Goal: Communication & Community: Share content

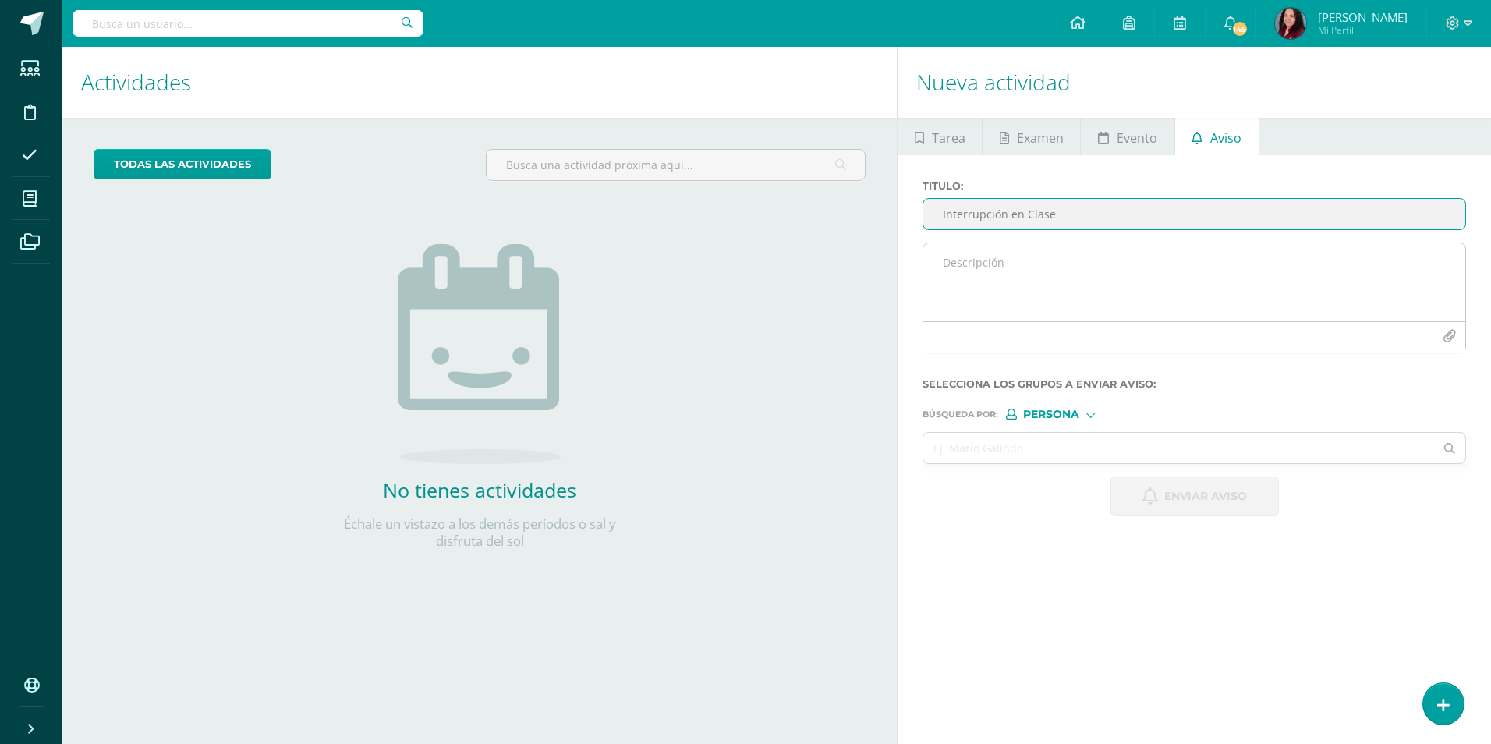
type input "Interrupción en Clase"
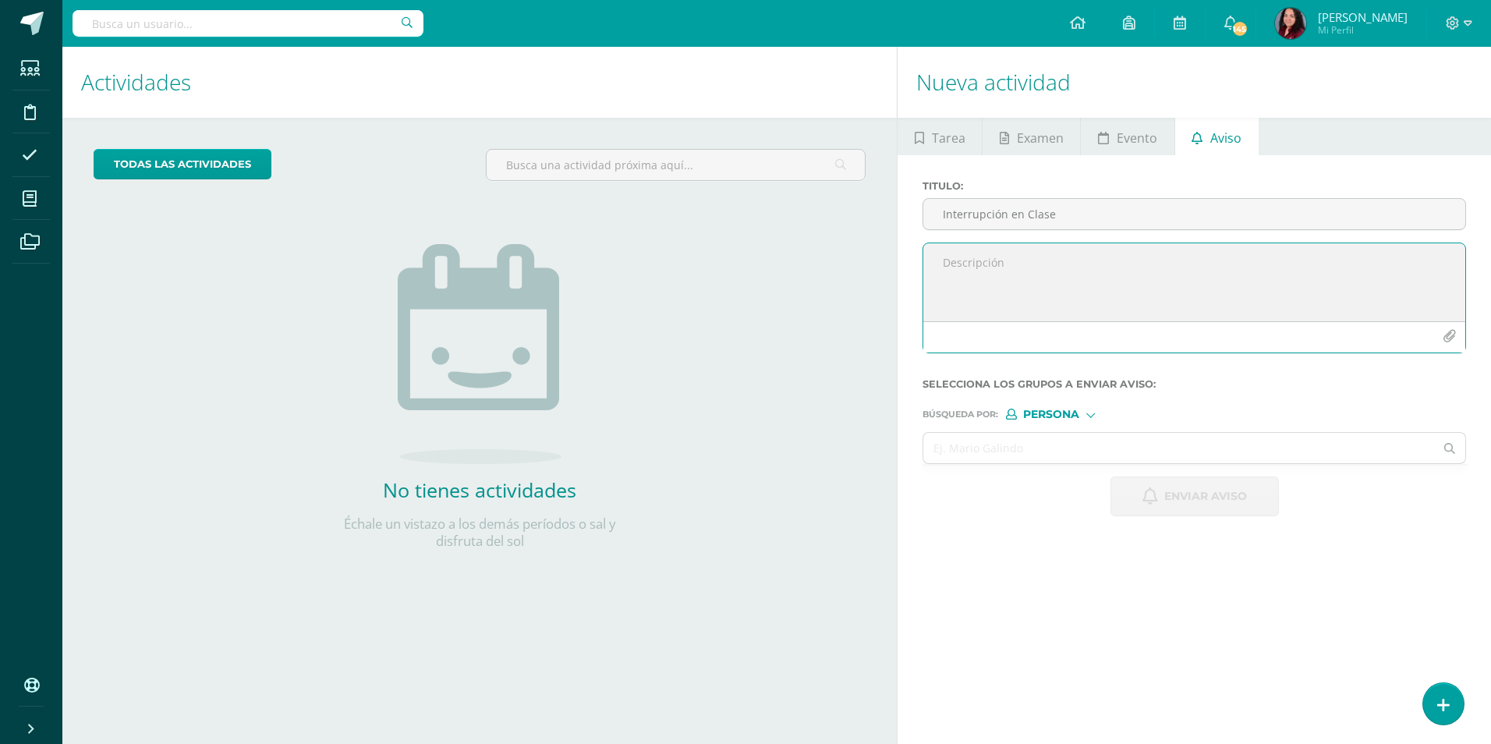
click at [988, 257] on textarea at bounding box center [1194, 282] width 542 height 78
click at [1060, 265] on textarea at bounding box center [1194, 282] width 542 height 78
paste textarea "Buen día, Reciban un cordial saludo. Les escribo para comunicarles que su hijo/…"
click at [1299, 292] on textarea "Buen día, Reciban un cordial saludo. Les escribo para comunicarles que su hijo/…" at bounding box center [1194, 282] width 542 height 78
click at [1043, 305] on textarea "Buen día, Reciban un cordial saludo. Les escribo para comunicarles que su hijo …" at bounding box center [1194, 282] width 542 height 78
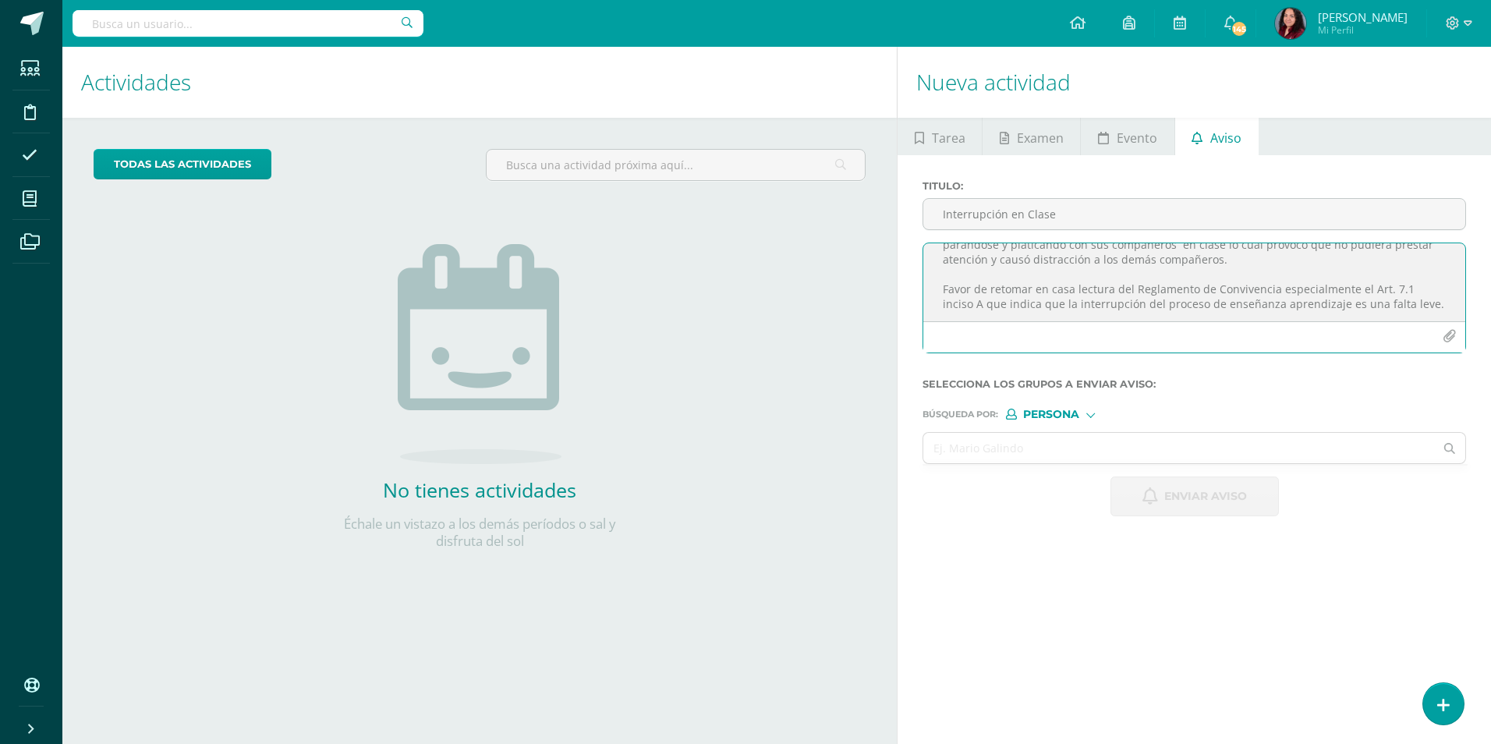
scroll to position [64, 0]
type textarea "Buen día, Reciban un cordial saludo. Les escribo para comunicarles que su hijo …"
click at [1051, 456] on input "text" at bounding box center [1178, 448] width 511 height 30
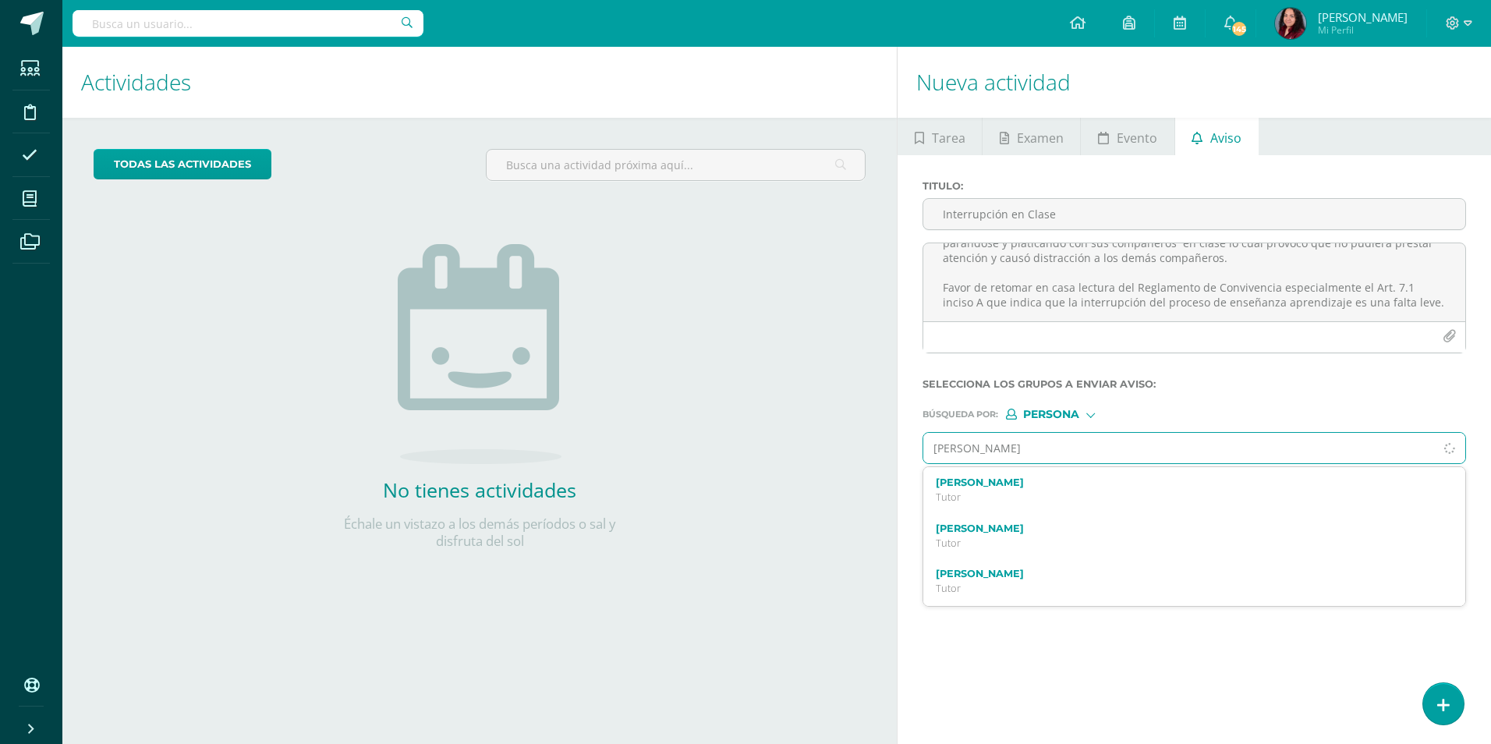
type input "[PERSON_NAME]"
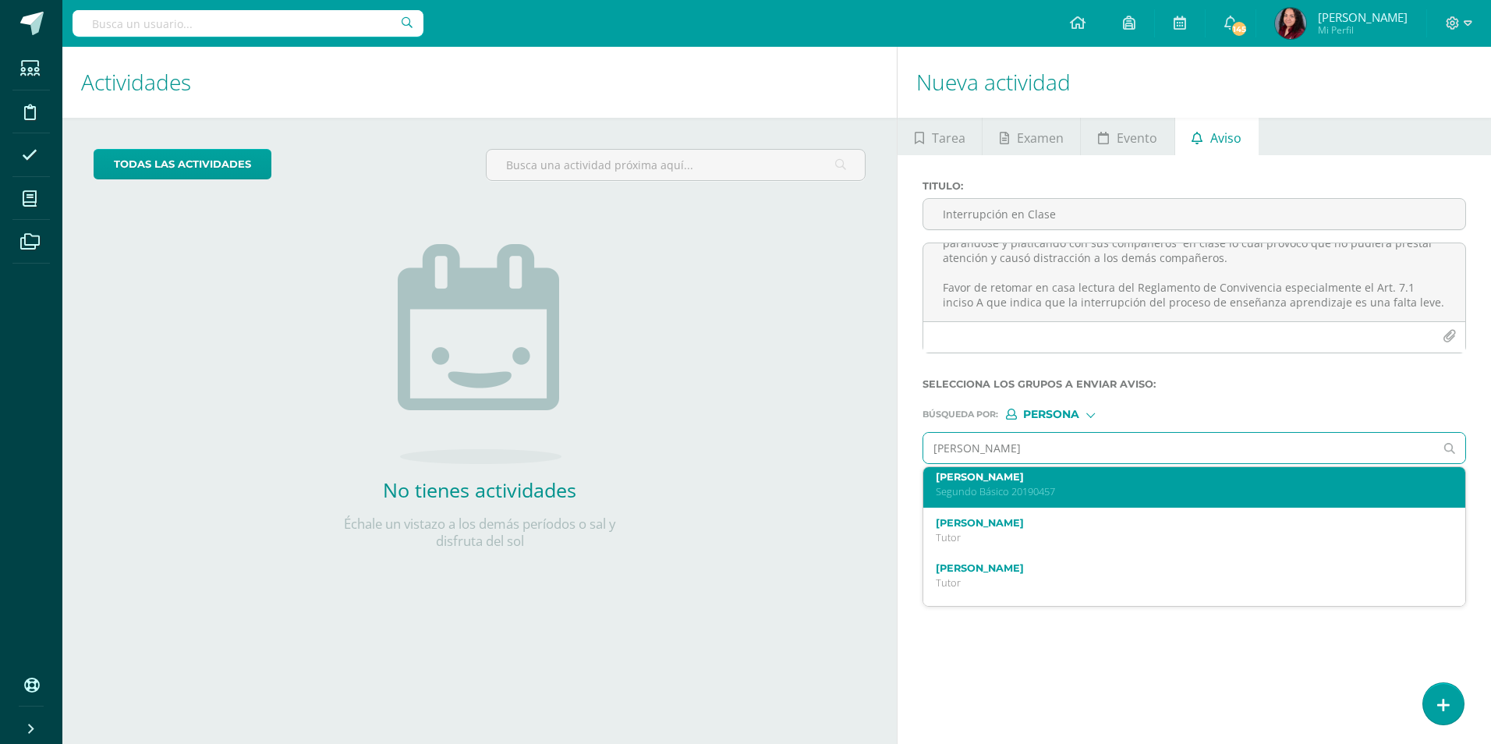
click at [1103, 489] on p "Segundo Básico 20190457" at bounding box center [1183, 491] width 494 height 13
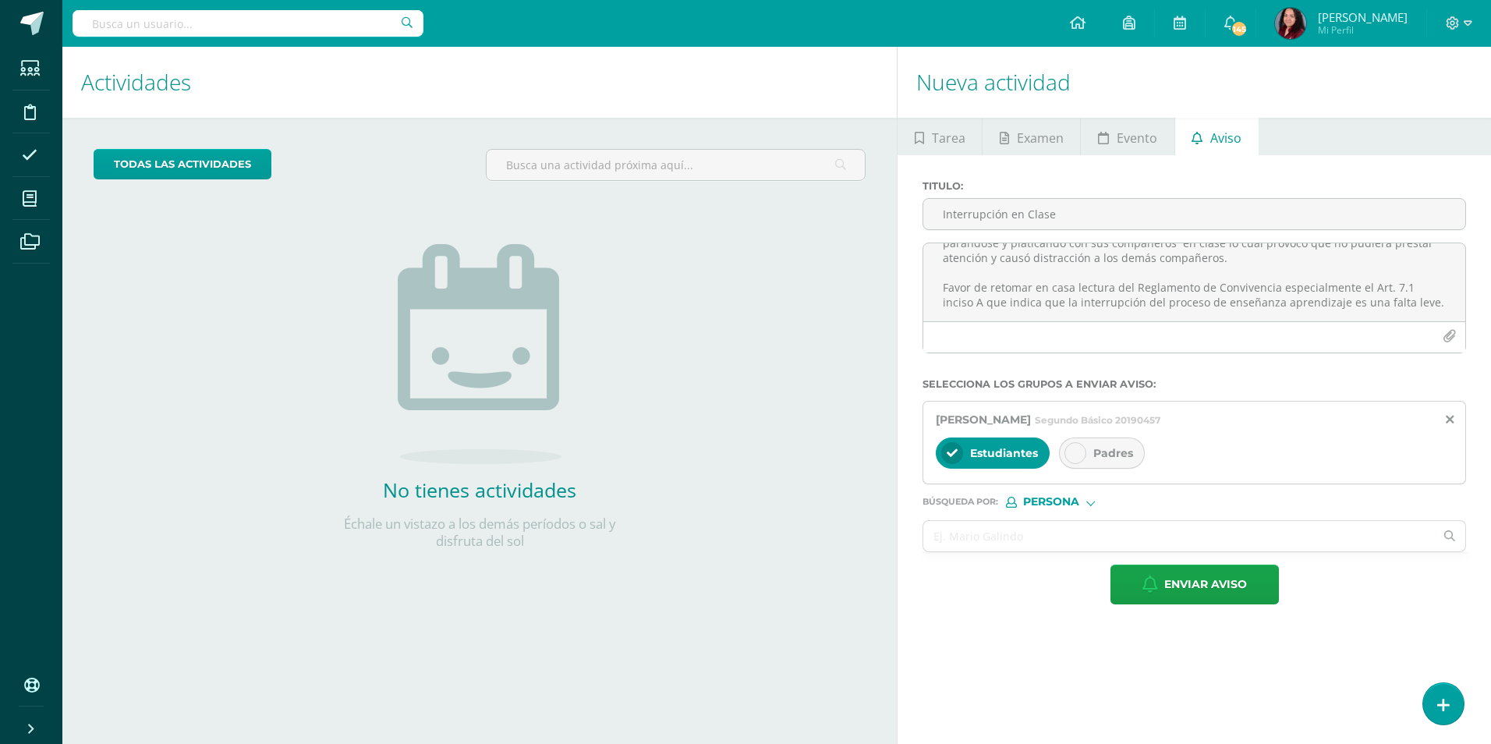
scroll to position [0, 0]
click at [1079, 448] on icon at bounding box center [1075, 453] width 11 height 11
click at [1093, 543] on input "text" at bounding box center [1178, 536] width 511 height 30
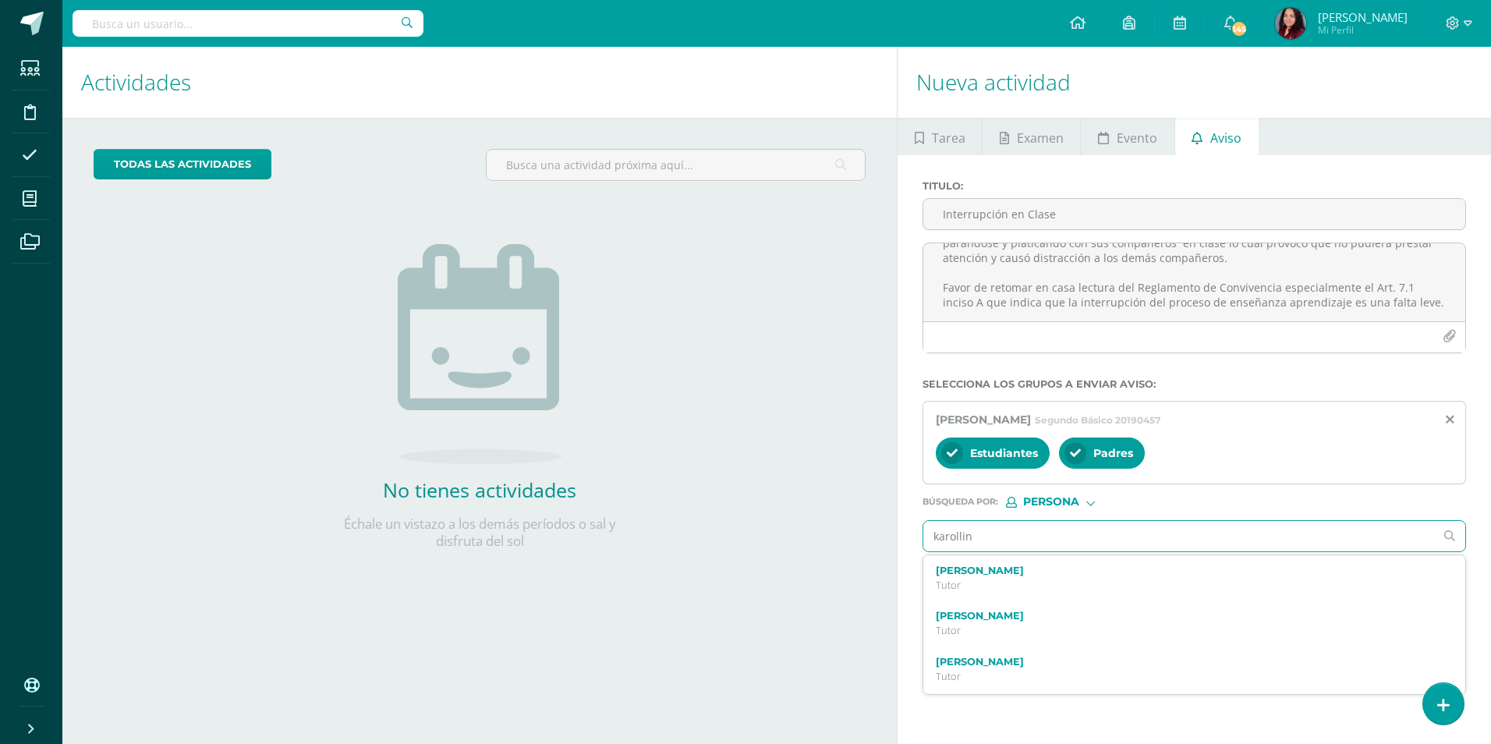
type input "karolline"
click at [1095, 572] on label "[PERSON_NAME]" at bounding box center [1183, 571] width 494 height 12
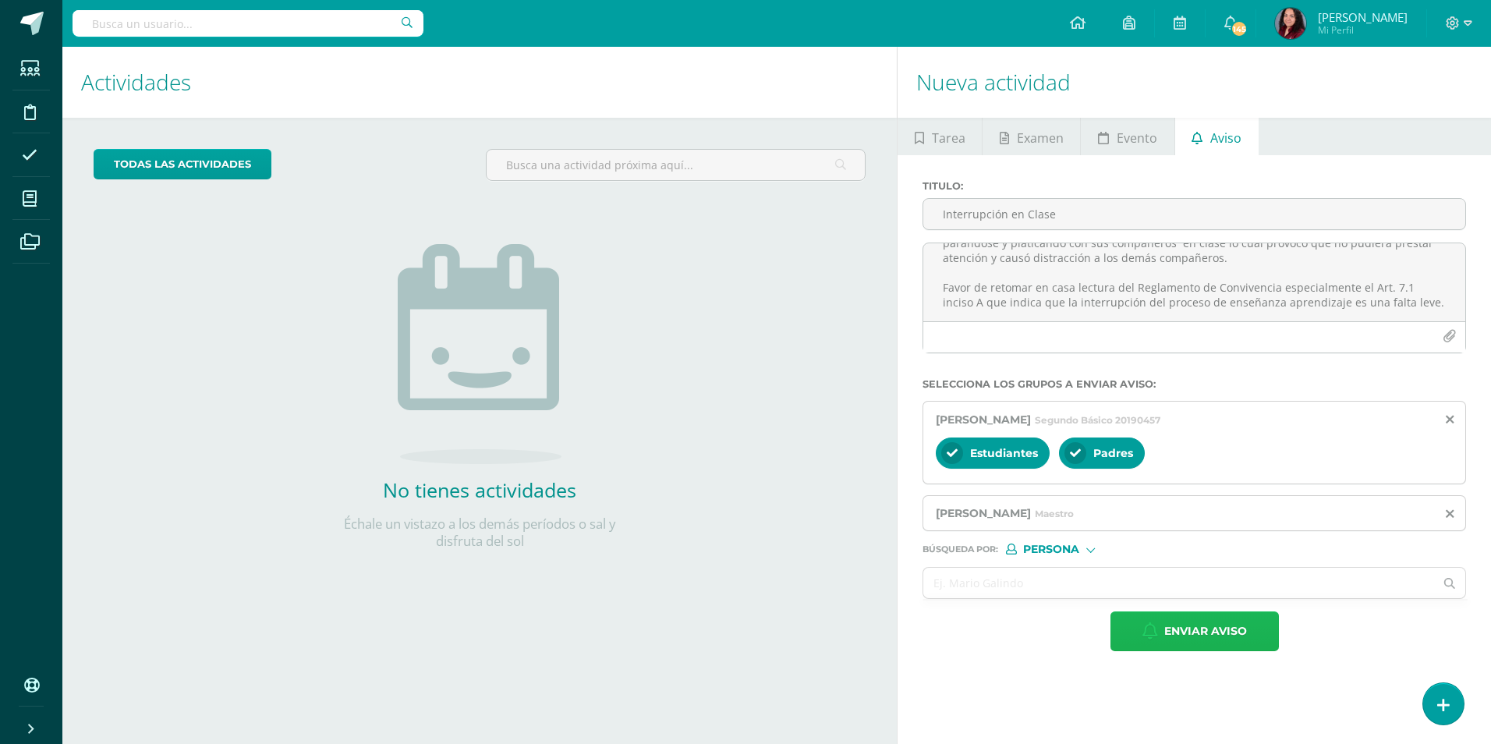
click at [1205, 631] on span "Enviar aviso" at bounding box center [1205, 631] width 83 height 38
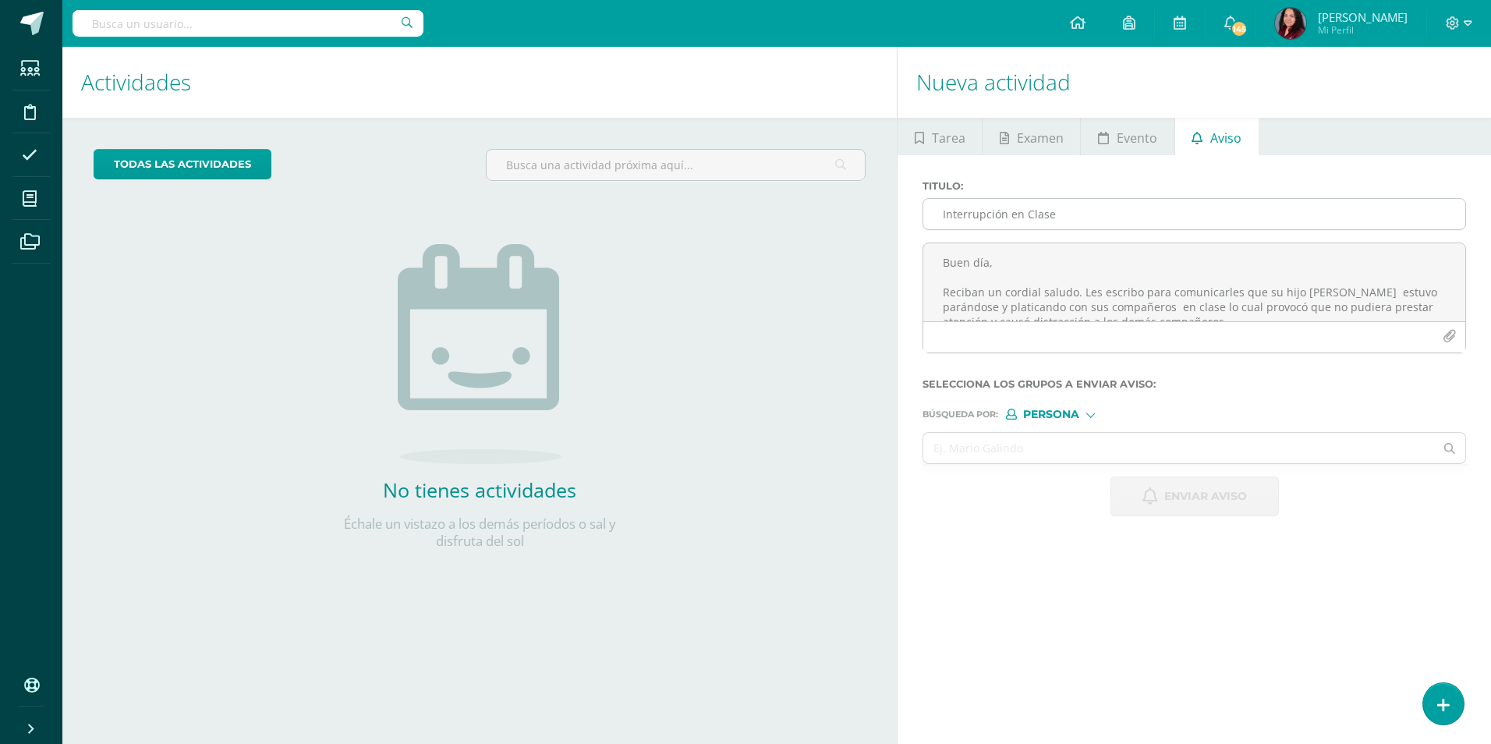
click at [1040, 221] on input "Interrupción en Clase" at bounding box center [1194, 214] width 542 height 30
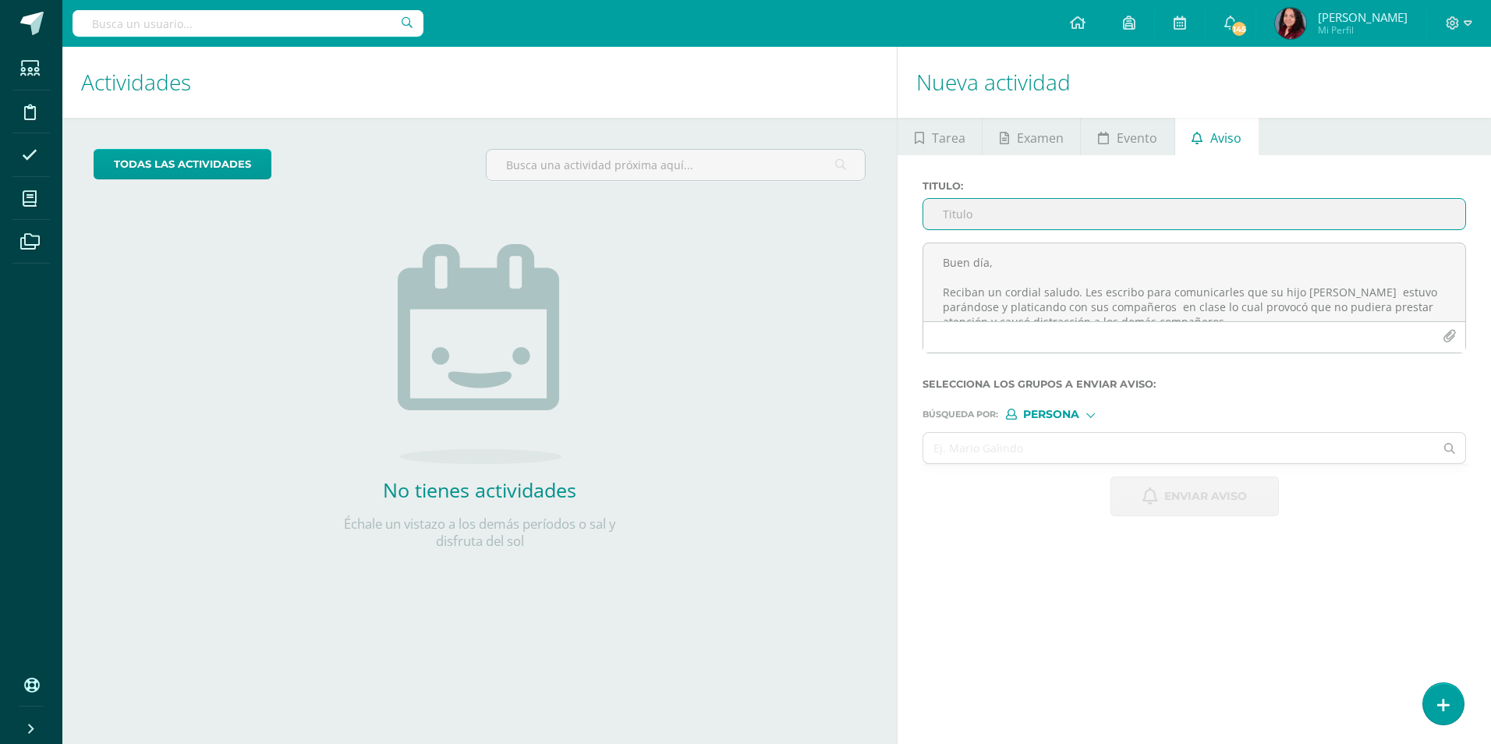
paste input "Interrupción en Clase"
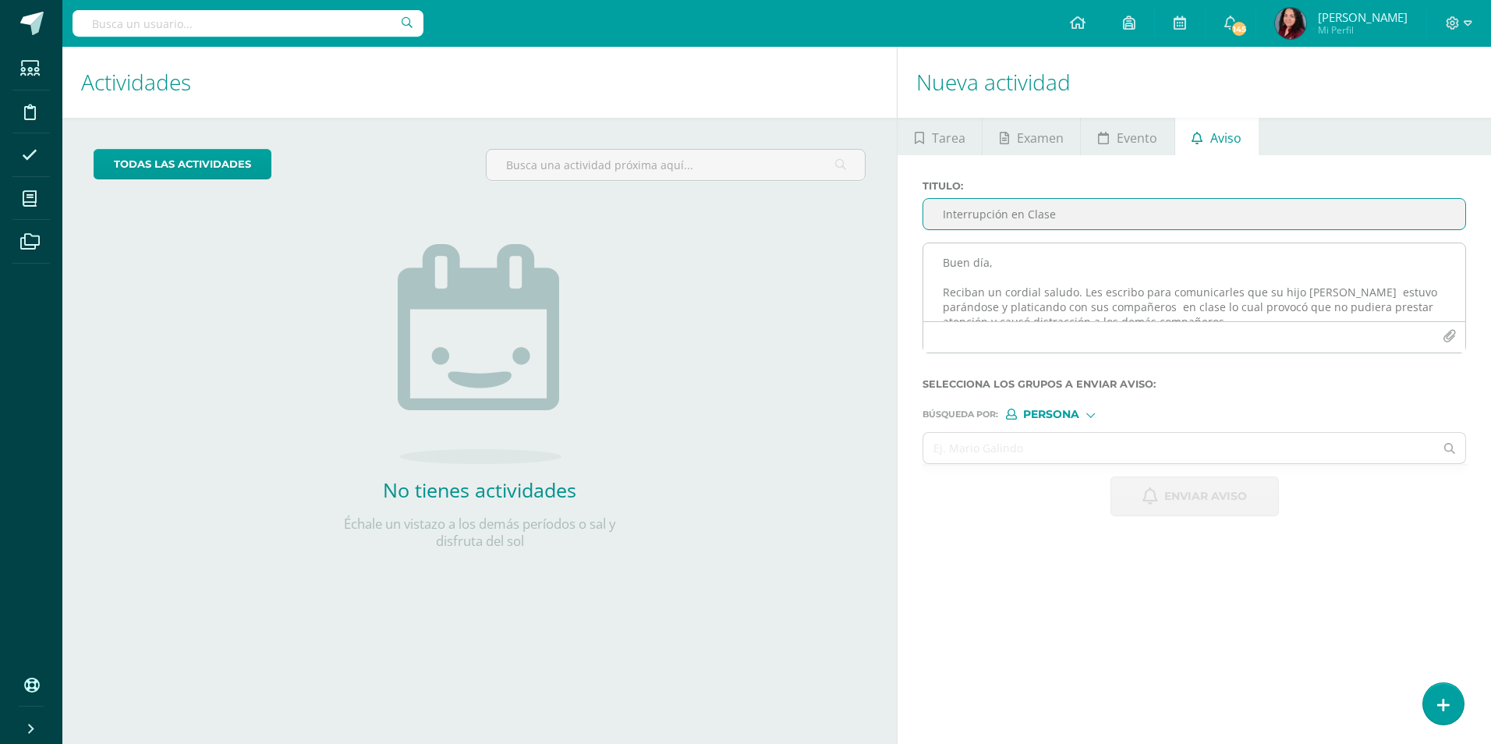
type input "Interrupción en Clase"
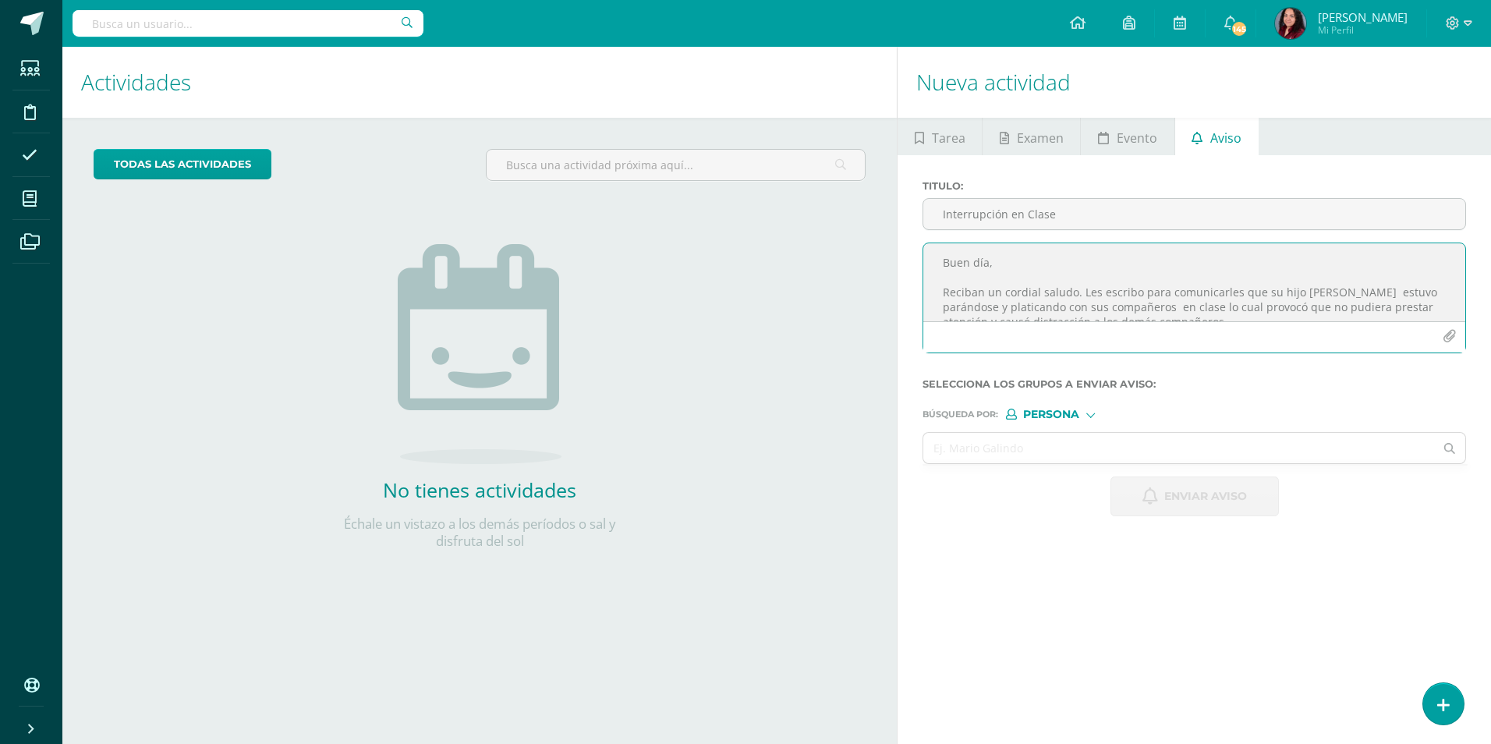
click at [993, 278] on textarea "Buen día, Reciban un cordial saludo. Les escribo para comunicarles que su hijo …" at bounding box center [1194, 282] width 542 height 78
paste textarea "Buen día, Reciban un cordial saludo. Les escribo para comunicarles que su hijo/…"
click at [1305, 289] on textarea "Buen día, Reciban un cordial saludo. Les escribo para comunicarles que su hijo/…" at bounding box center [1194, 282] width 542 height 78
click at [1045, 303] on textarea "Buen día, Reciban un cordial saludo. Les escribo para comunicarles que su hijo …" at bounding box center [1194, 282] width 542 height 78
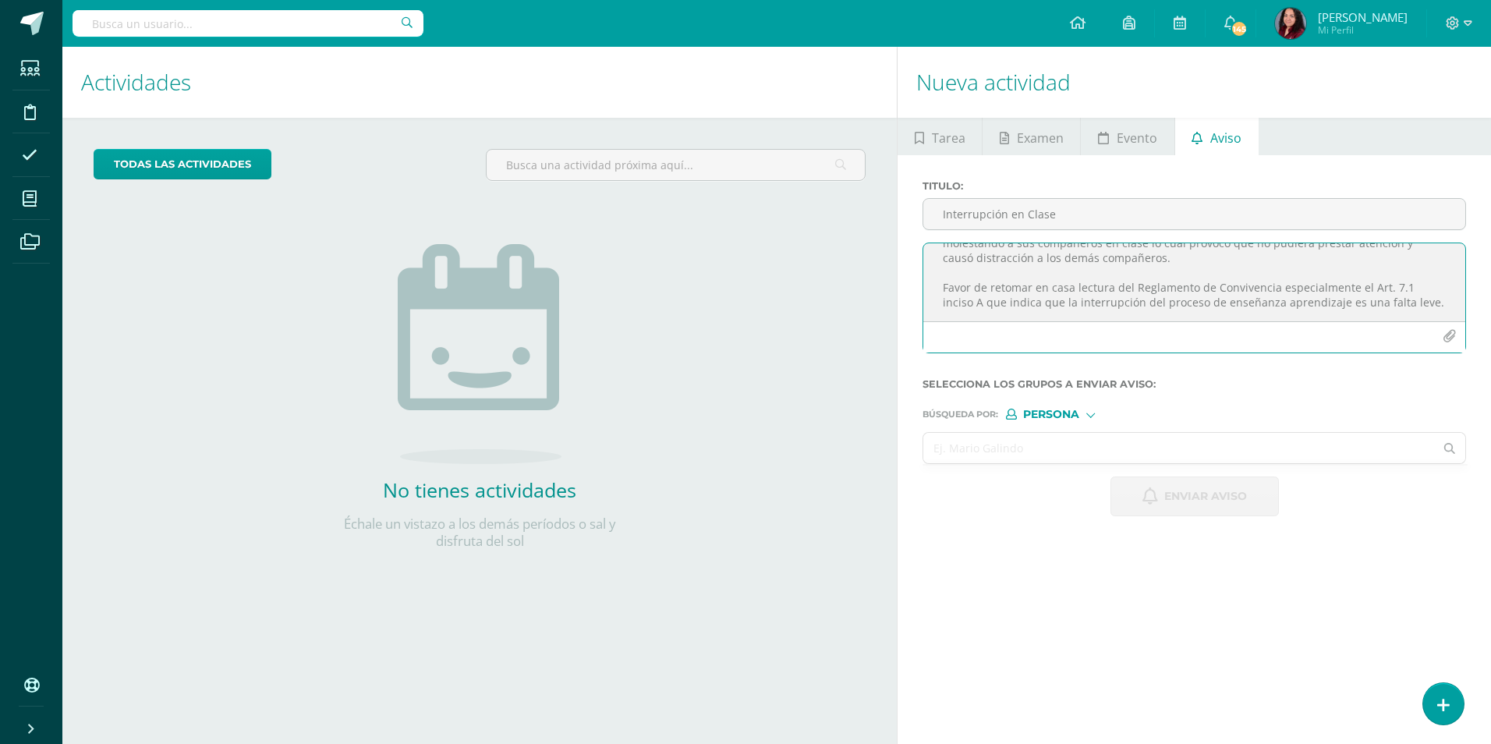
type textarea "Buen día, Reciban un cordial saludo. Les escribo para comunicarles que su hijo …"
click at [1041, 449] on input "text" at bounding box center [1178, 448] width 511 height 30
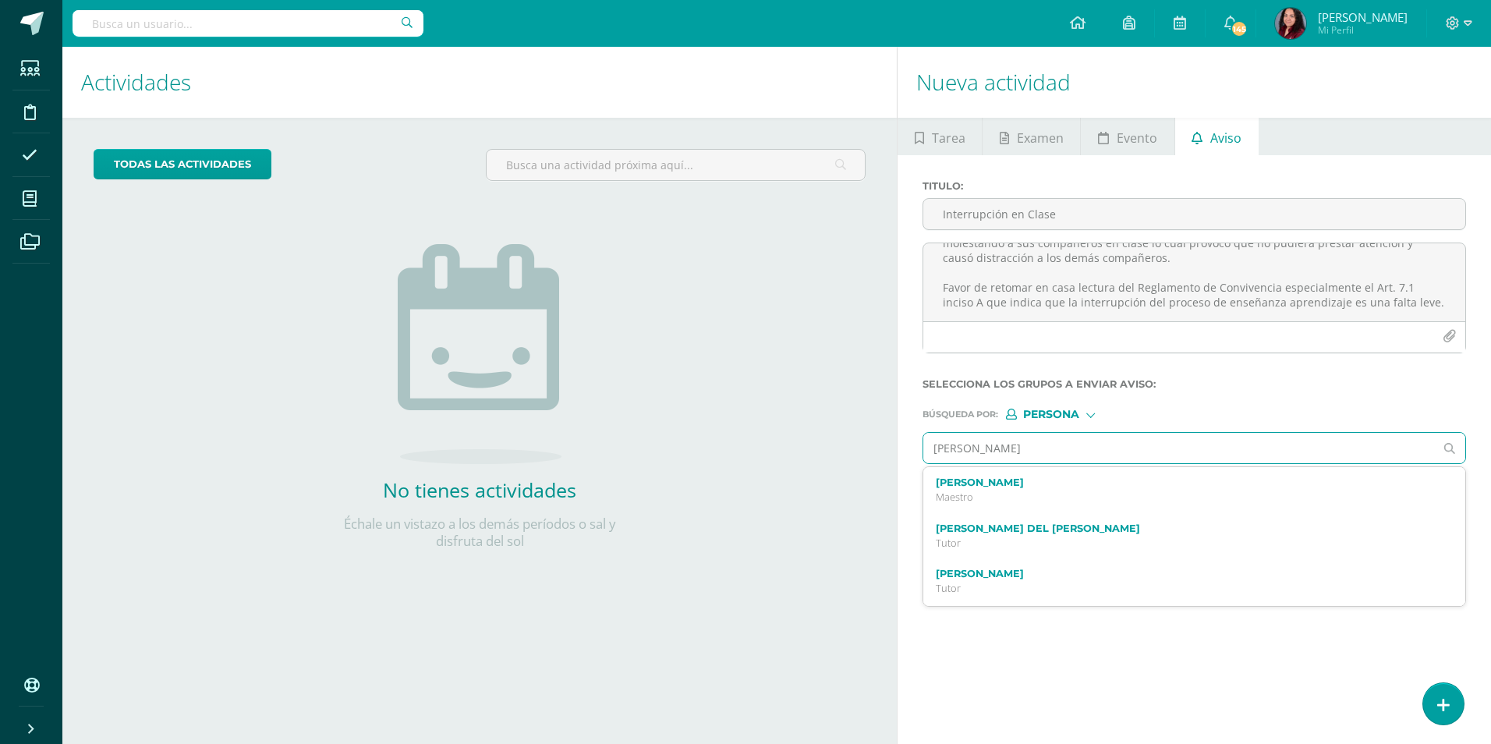
type input "[PERSON_NAME]"
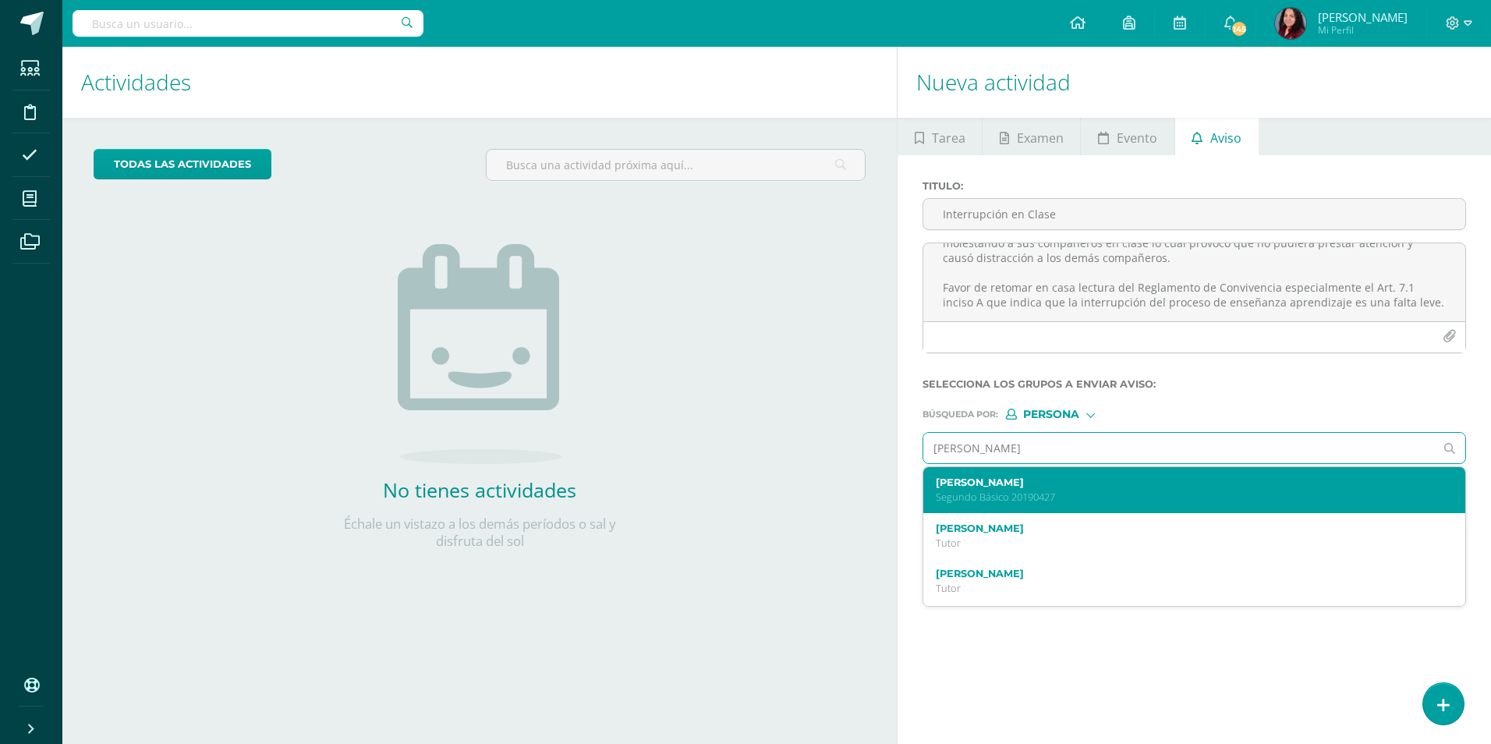
click at [1046, 492] on p "Segundo Básico 20190427" at bounding box center [1183, 497] width 494 height 13
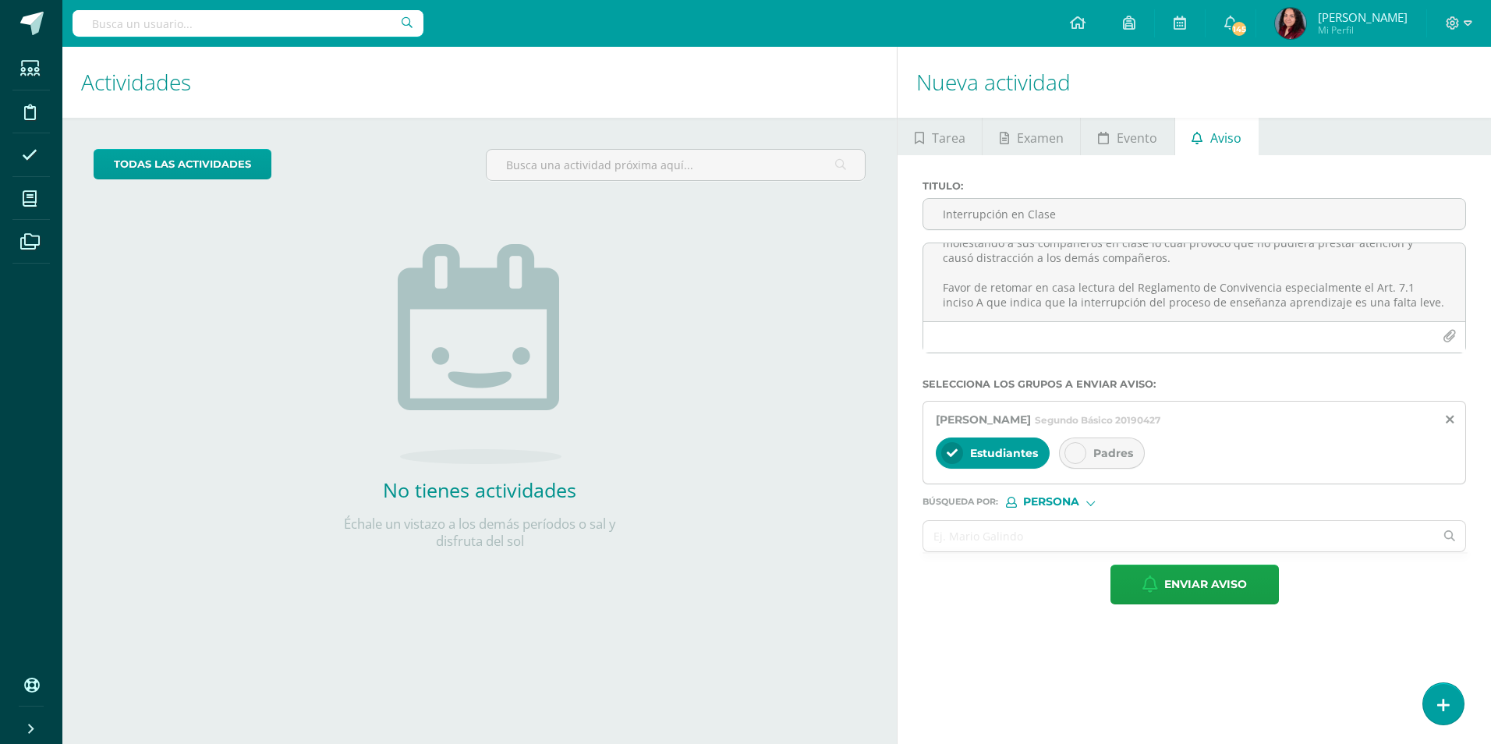
click at [1081, 465] on div "Padres" at bounding box center [1102, 453] width 86 height 31
click at [1078, 537] on input "text" at bounding box center [1178, 536] width 511 height 30
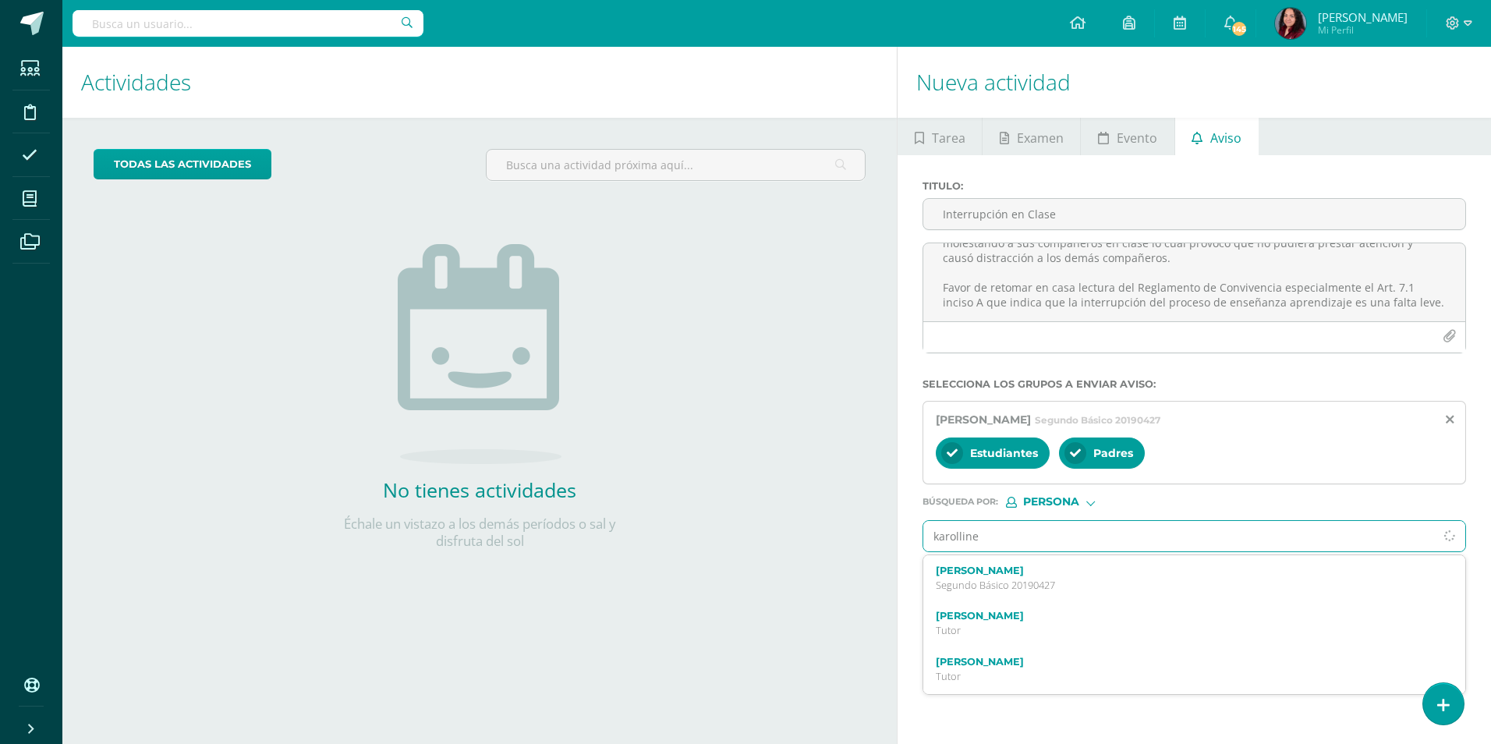
type input "karolline"
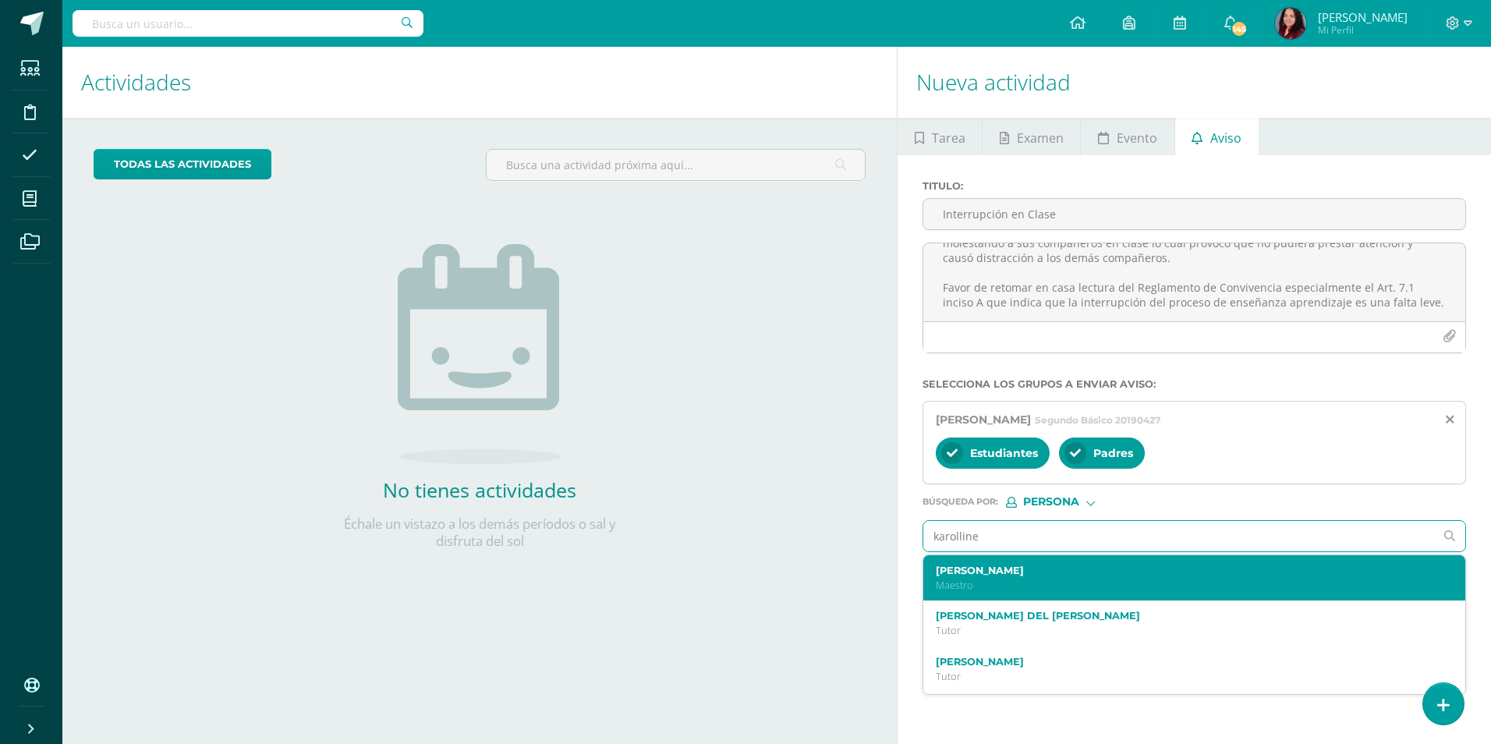
click at [1077, 556] on div "[PERSON_NAME] Maestro" at bounding box center [1194, 578] width 542 height 46
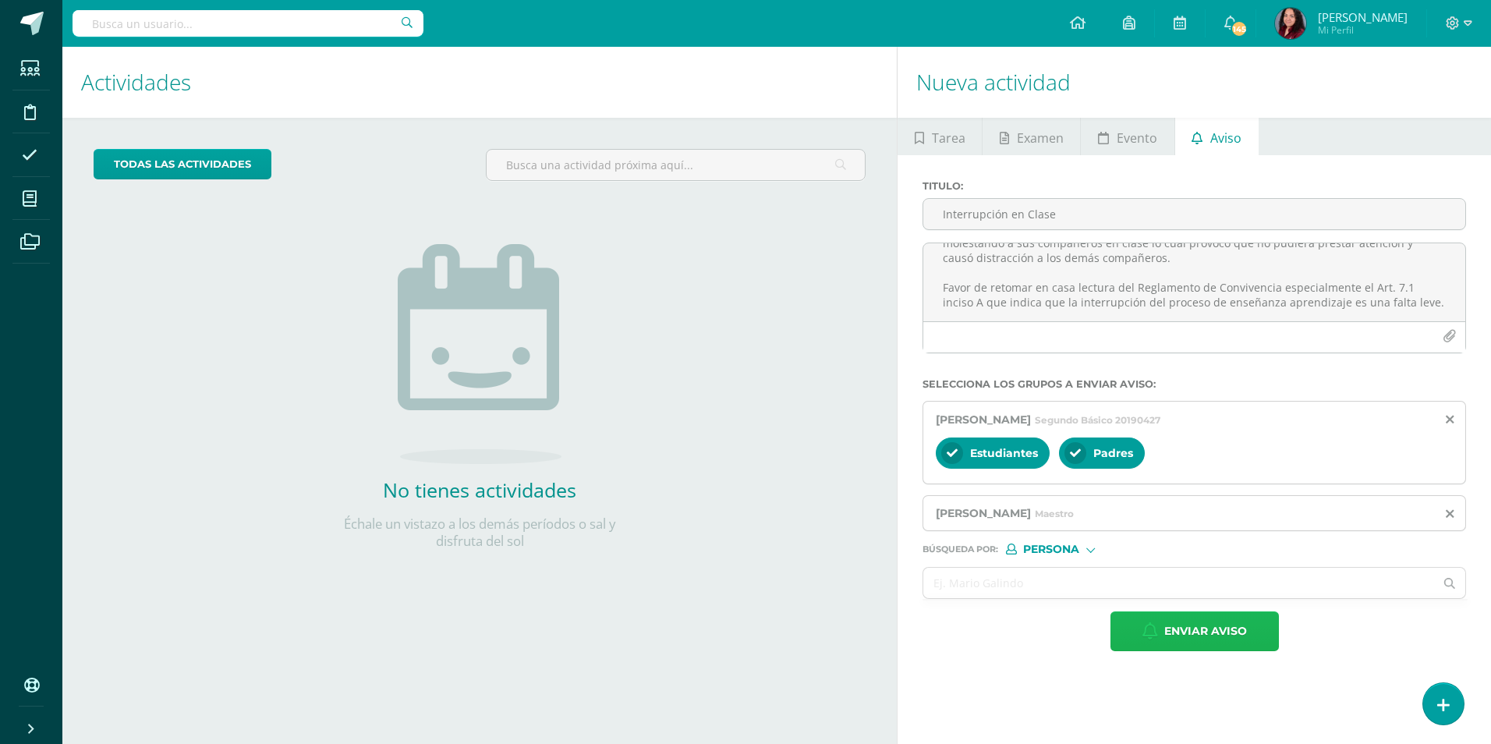
click at [1192, 622] on span "Enviar aviso" at bounding box center [1205, 631] width 83 height 38
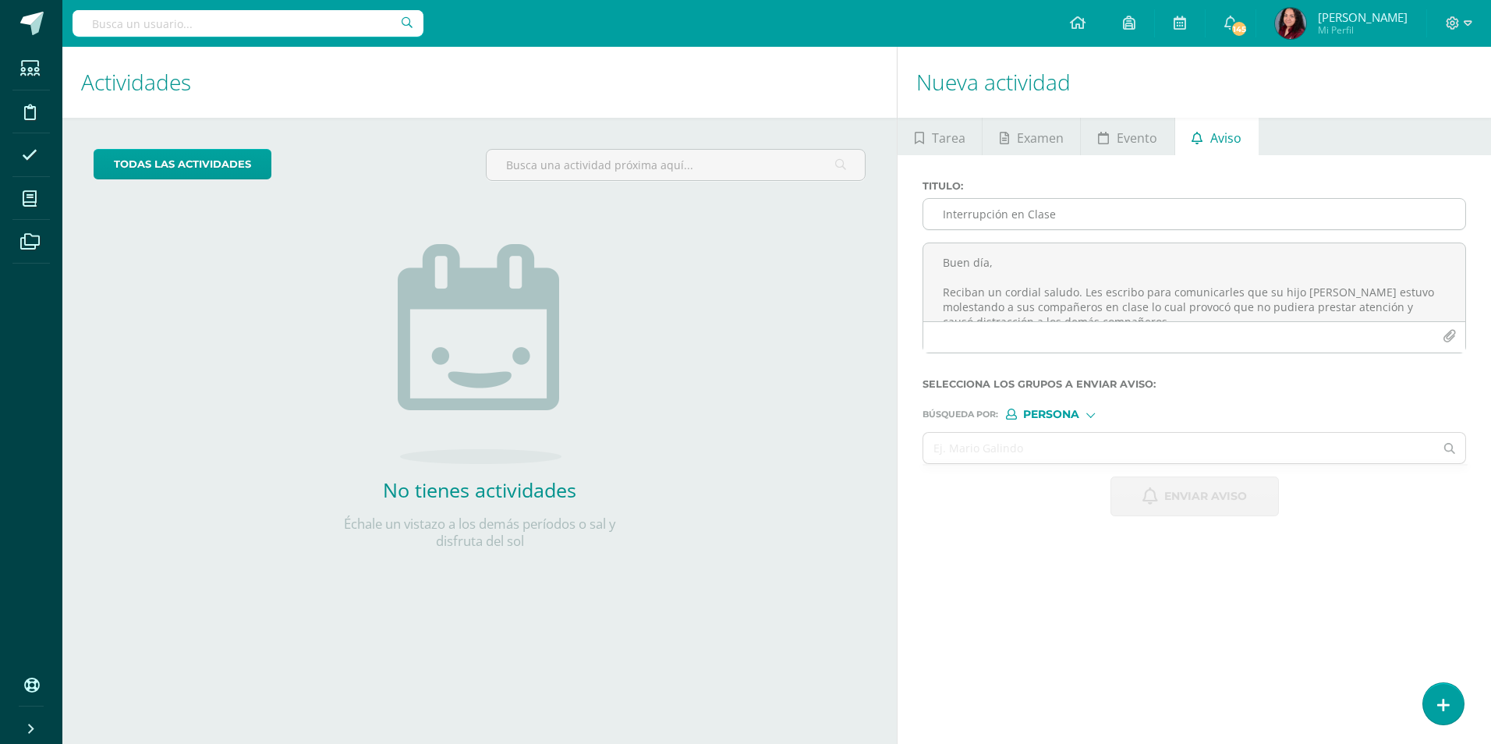
click at [981, 215] on input "Interrupción en Clase" at bounding box center [1194, 214] width 542 height 30
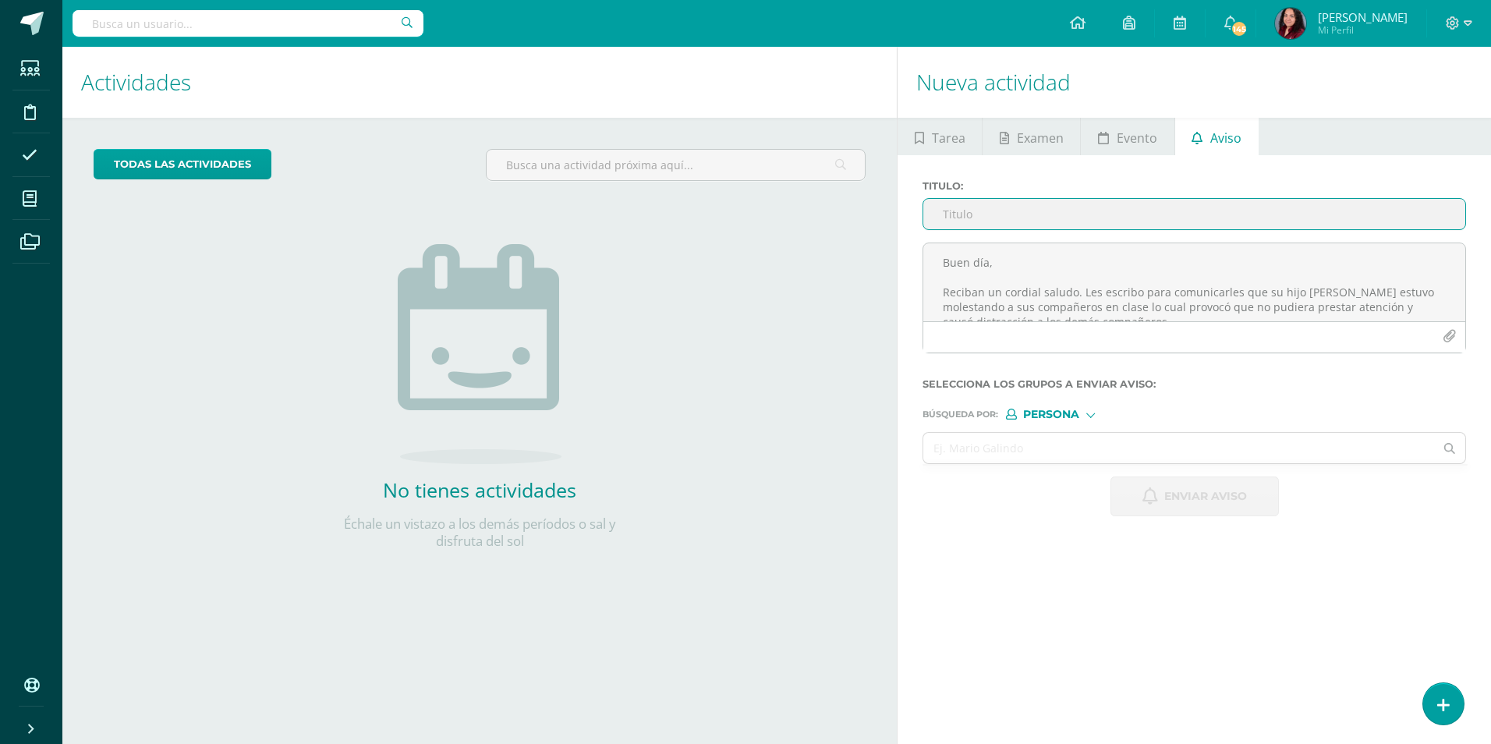
paste input "Entradas tarde"
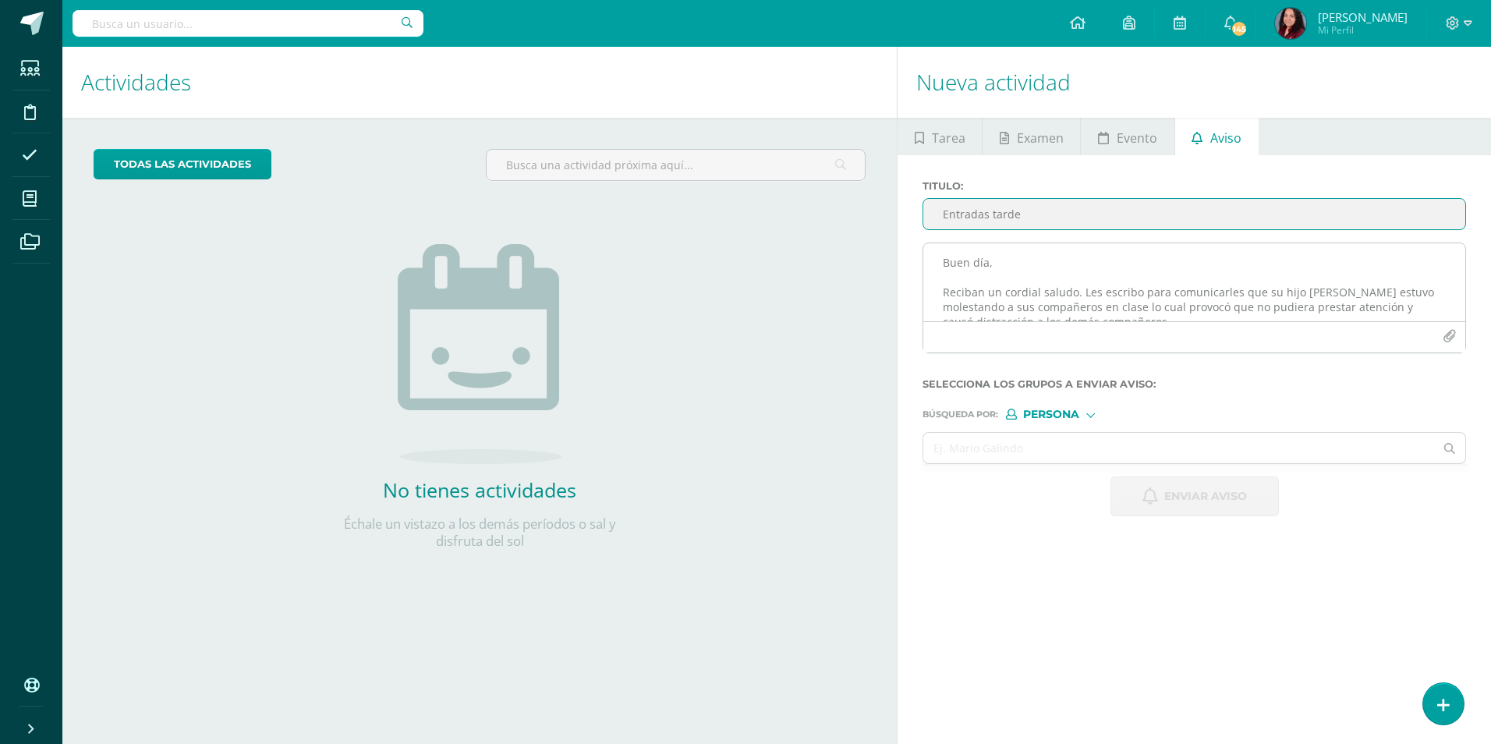
type input "Entradas tarde"
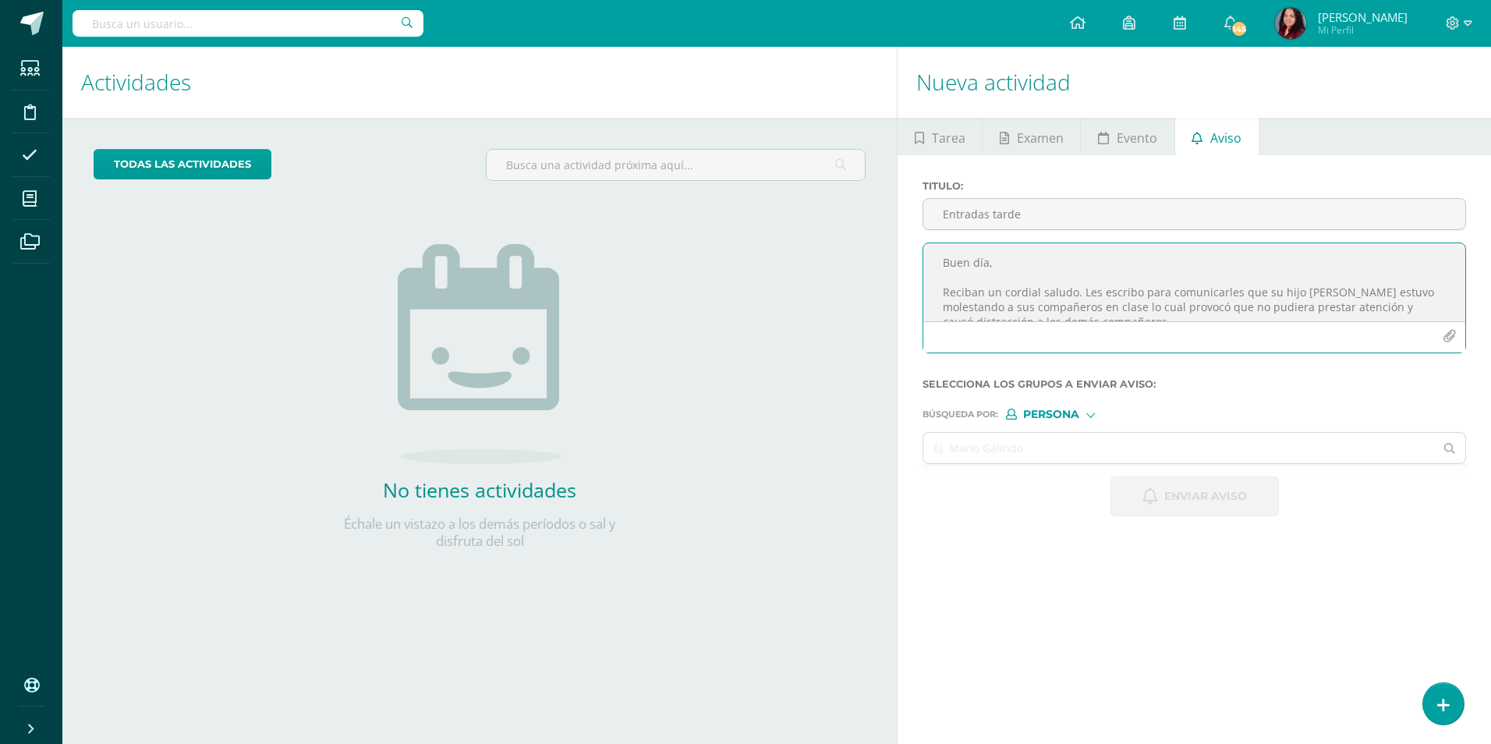
click at [1017, 301] on textarea "Buen día, Reciban un cordial saludo. Les escribo para comunicarles que su hijo …" at bounding box center [1194, 282] width 542 height 78
paste textarea "Buen día, Reciban un cordial saludo. Les escribo para comunicarles que su hijo/…"
click at [1302, 296] on textarea "Buen día, Reciban un cordial saludo. Les escribo para comunicarles que su hijo/…" at bounding box center [1194, 282] width 542 height 78
click at [1114, 311] on textarea "Buen día, Reciban un cordial saludo. Les escribo para comunicarles que su hijo …" at bounding box center [1194, 282] width 542 height 78
drag, startPoint x: 1067, startPoint y: 310, endPoint x: 935, endPoint y: 246, distance: 146.5
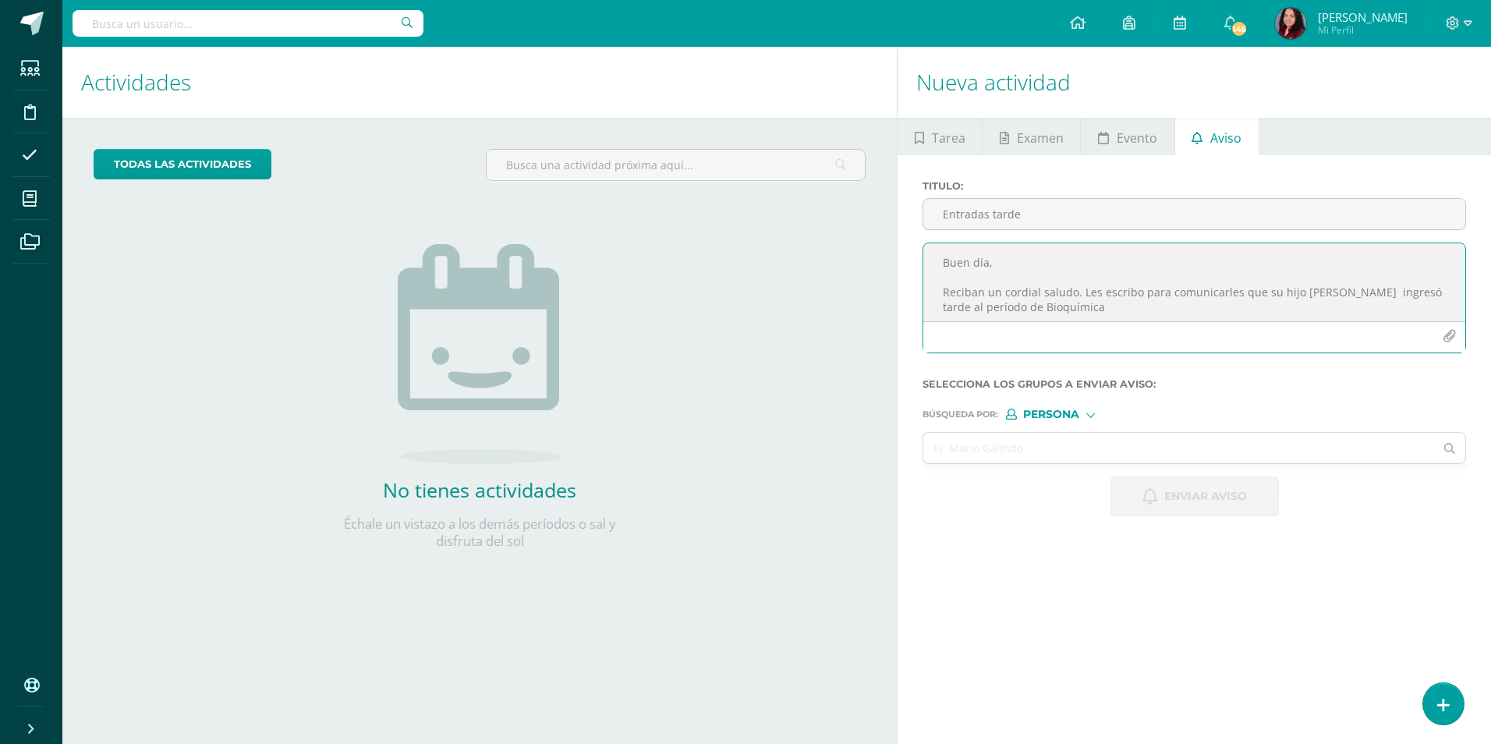
click at [935, 246] on textarea "Buen día, Reciban un cordial saludo. Les escribo para comunicarles que su hijo …" at bounding box center [1194, 282] width 542 height 78
type textarea "Buen día, Reciban un cordial saludo. Les escribo para comunicarles que su hijo …"
click at [1153, 452] on input "text" at bounding box center [1178, 448] width 511 height 30
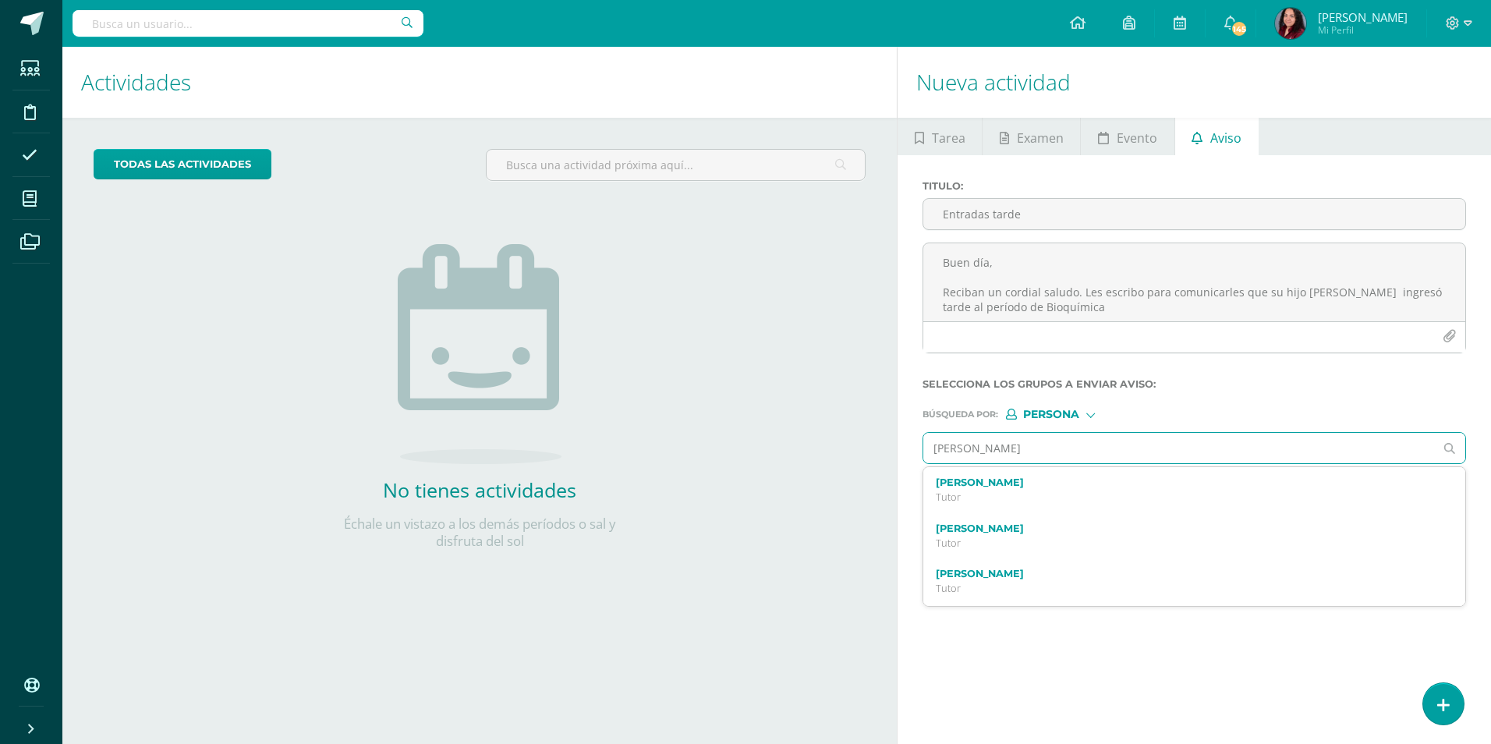
type input "[PERSON_NAME]"
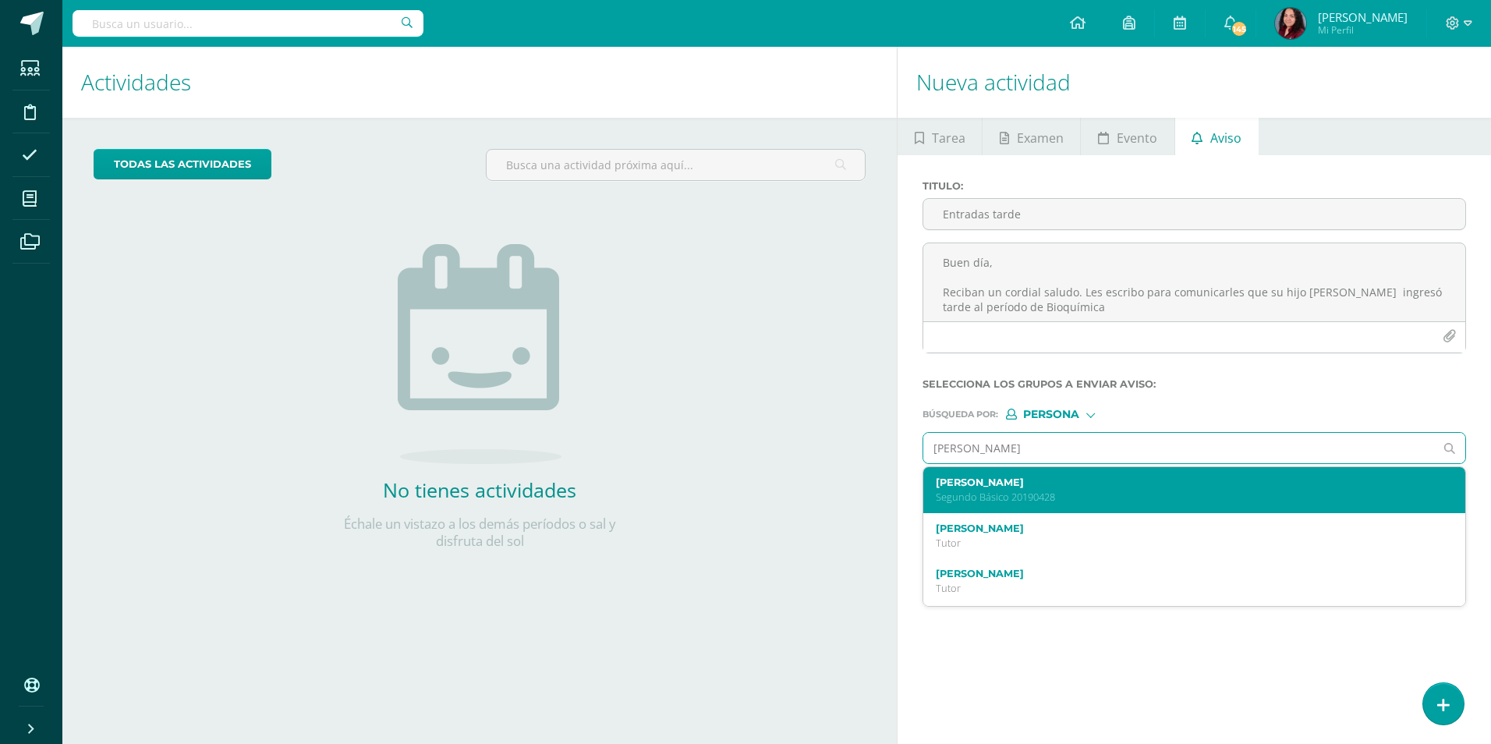
click at [1153, 491] on p "Segundo Básico 20190428" at bounding box center [1183, 497] width 494 height 13
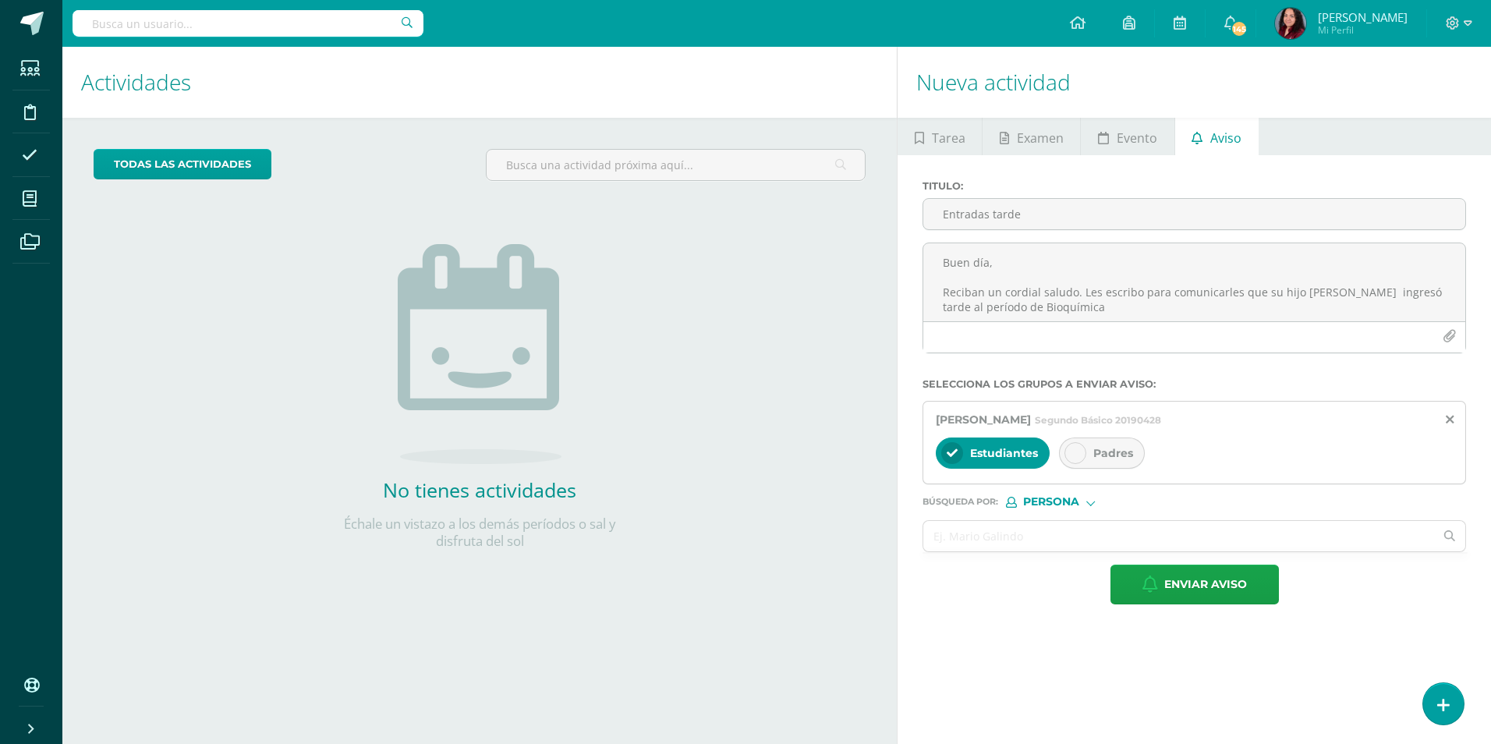
click at [1075, 459] on div at bounding box center [1076, 453] width 22 height 22
click at [1086, 541] on input "text" at bounding box center [1178, 536] width 511 height 30
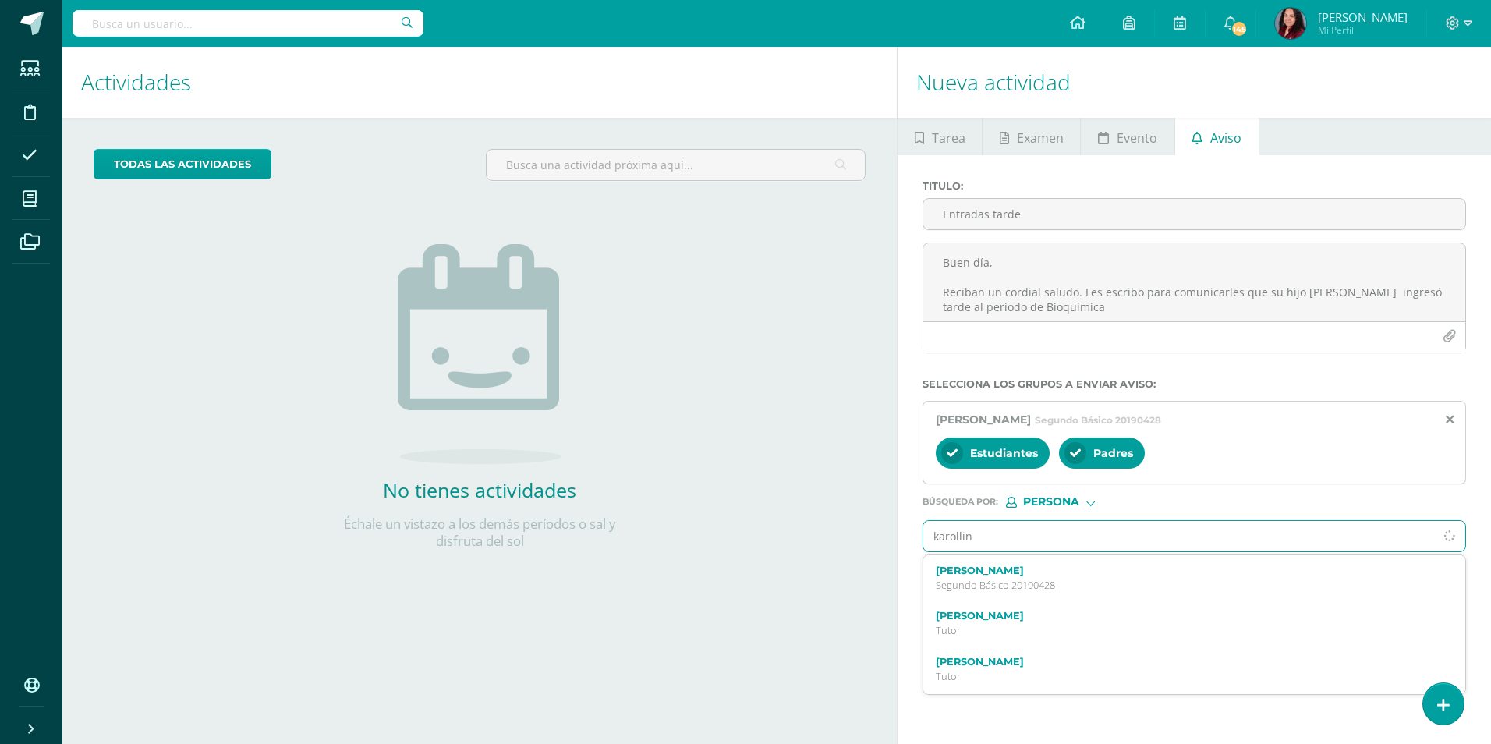
type input "karolline"
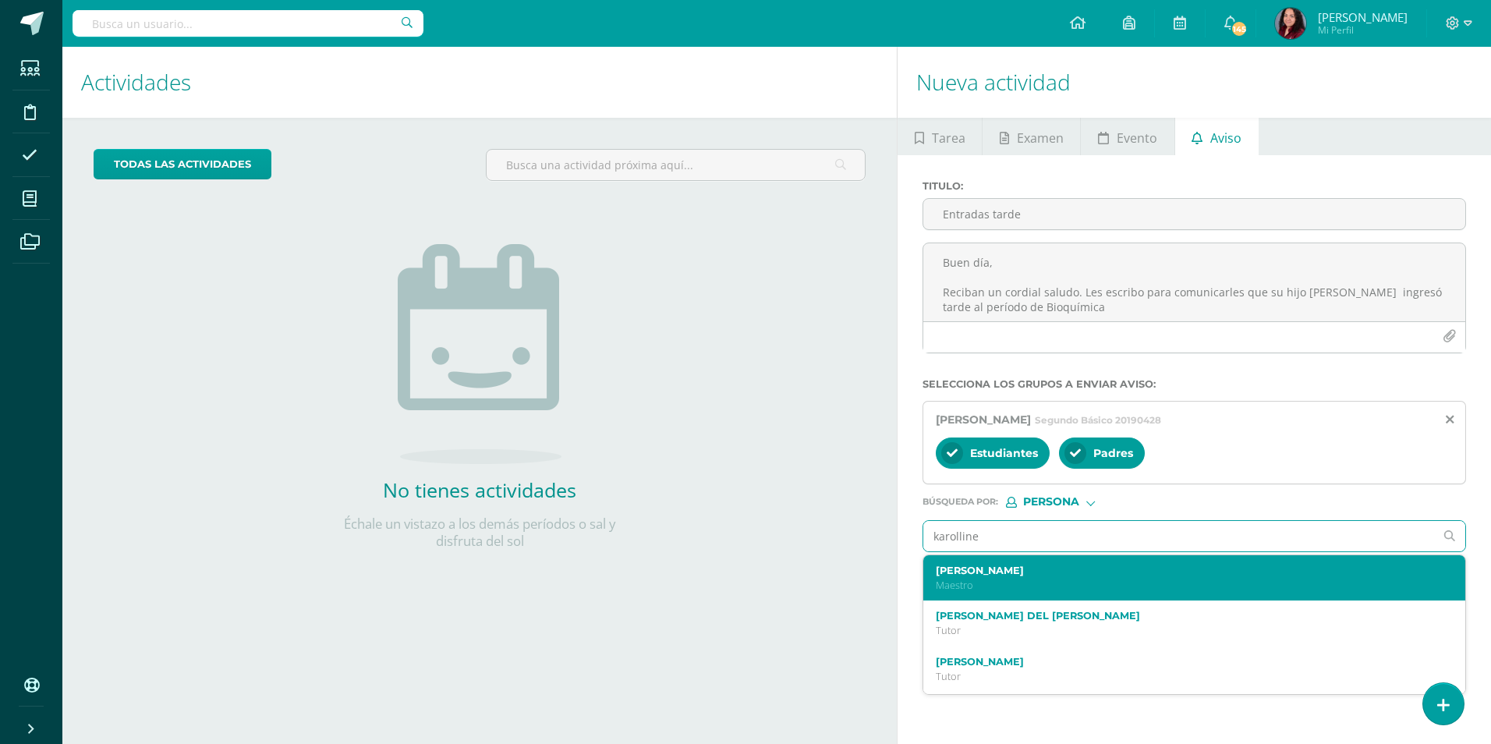
click at [1098, 573] on label "[PERSON_NAME]" at bounding box center [1183, 571] width 494 height 12
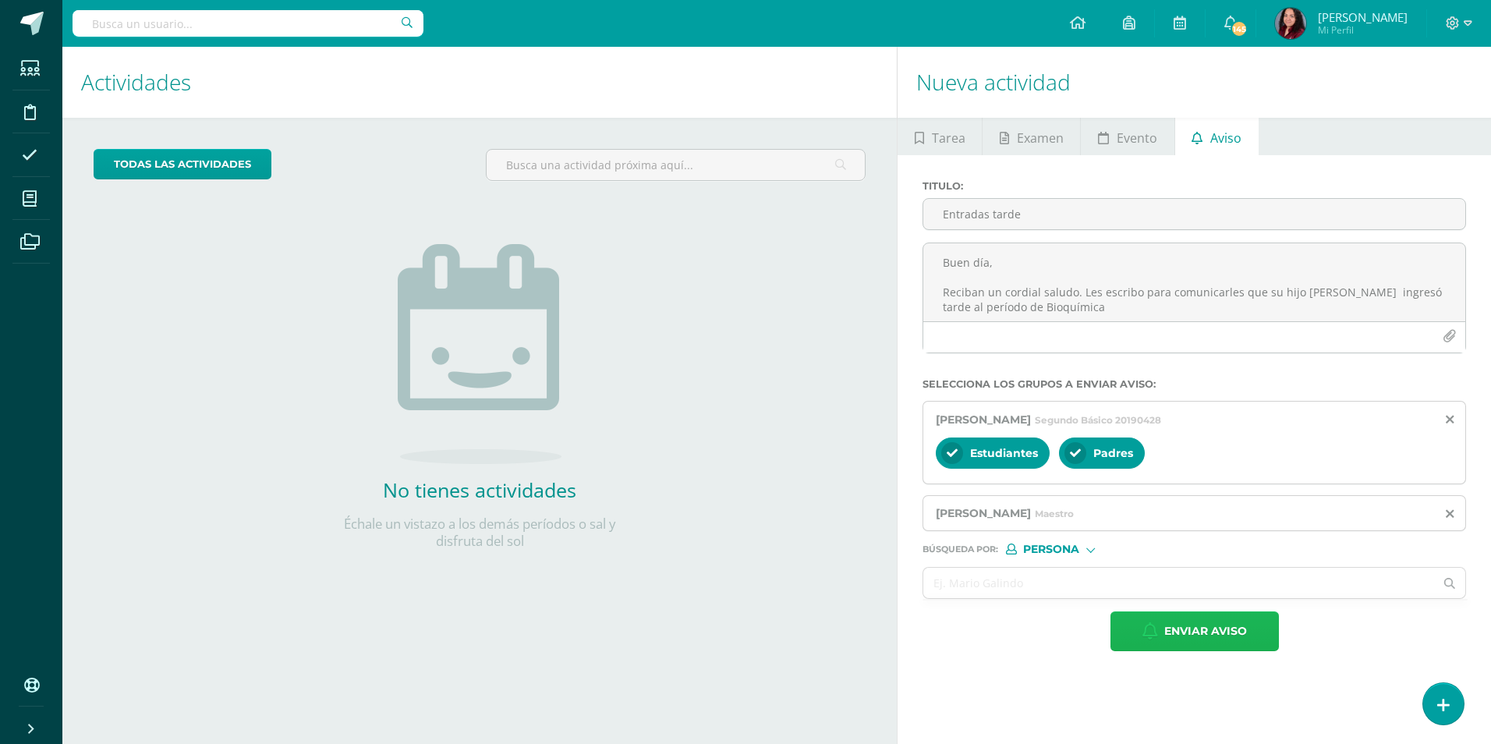
click at [1204, 636] on span "Enviar aviso" at bounding box center [1205, 631] width 83 height 38
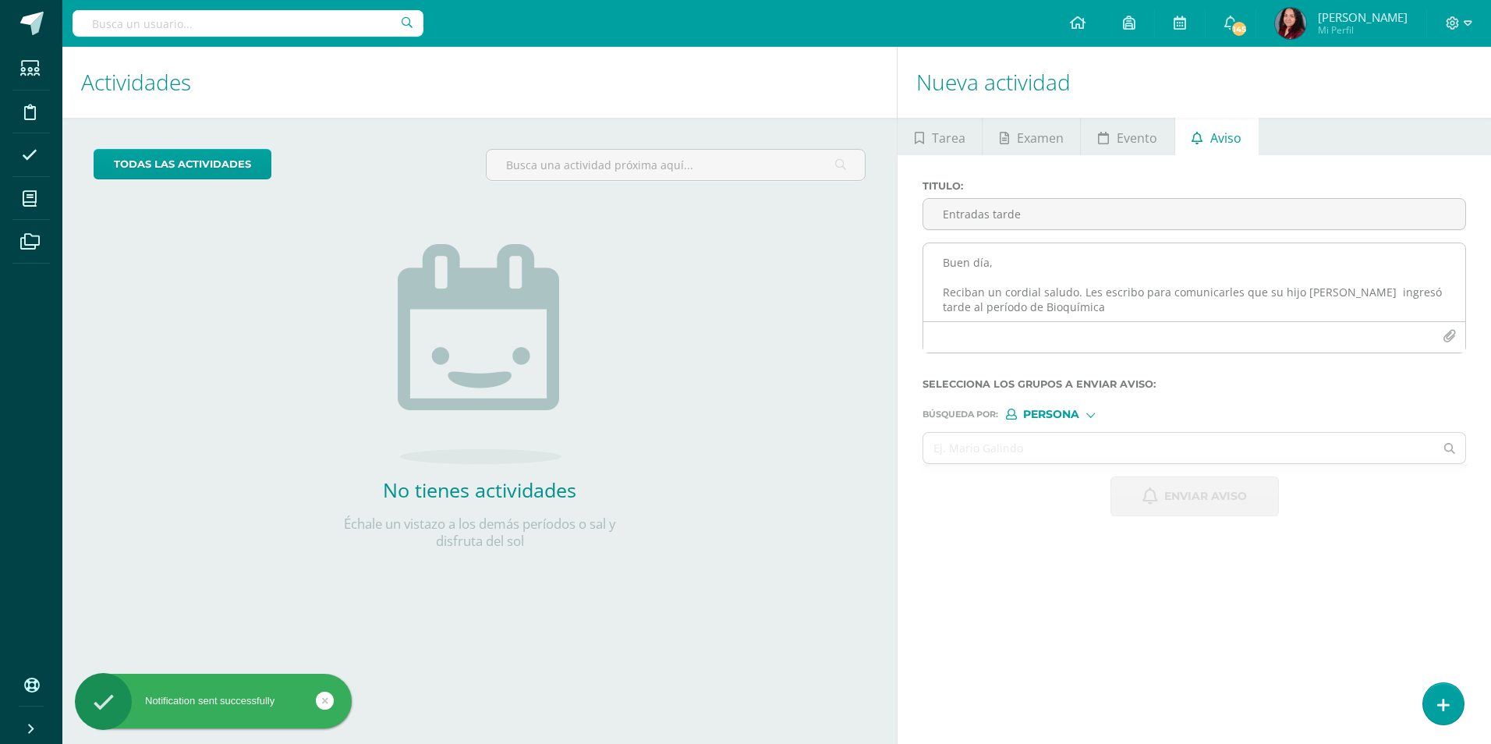
click at [1046, 254] on textarea "Buen día, Reciban un cordial saludo. Les escribo para comunicarles que su hijo …" at bounding box center [1194, 282] width 542 height 78
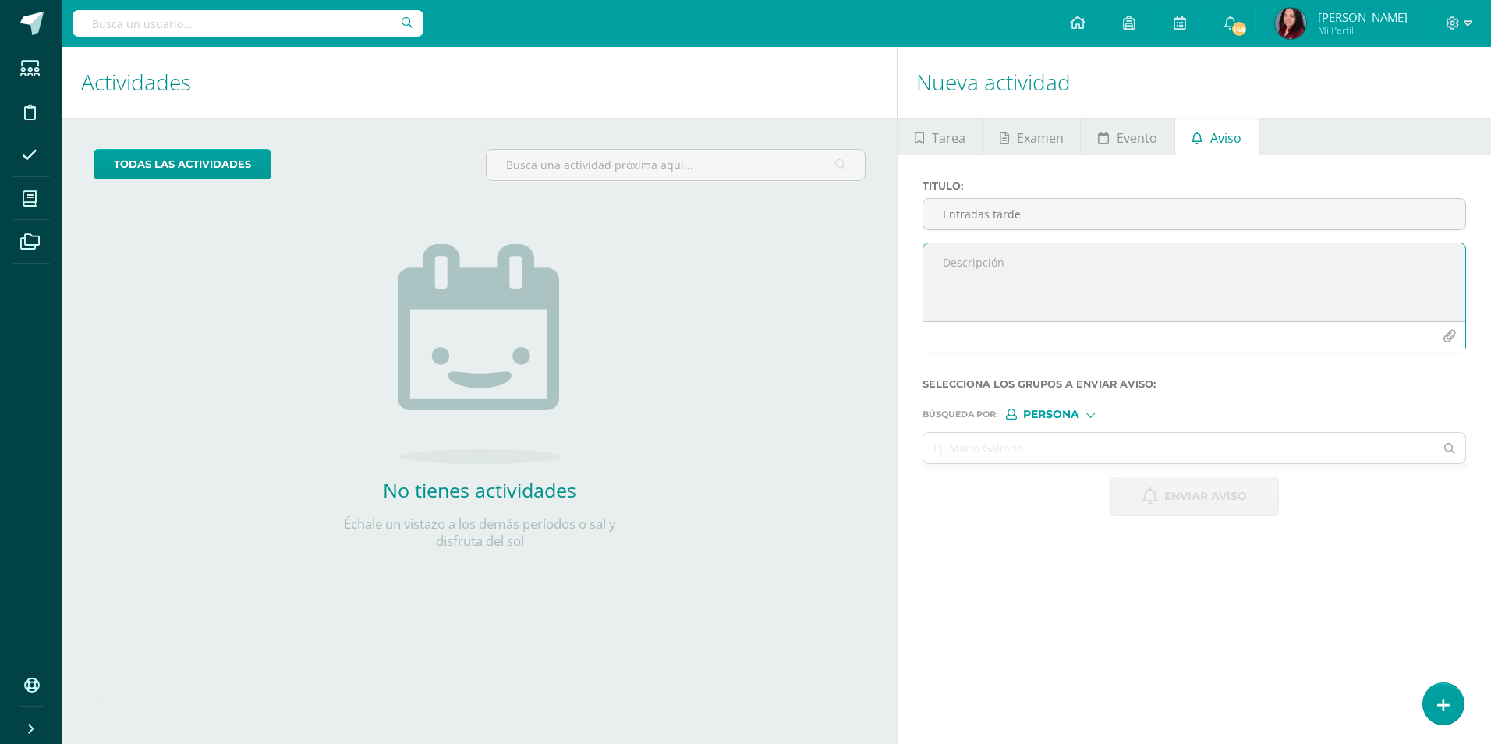
paste textarea "Buen día, Reciban un cordial saludo. Les escribo para comunicarles que su hijo …"
click at [1419, 292] on textarea "Buen día, Reciban un cordial saludo. Les escribo para comunicarles que su hijo …" at bounding box center [1194, 282] width 542 height 78
type textarea "Buen día, Reciban un cordial saludo. Les escribo para comunicarles que su hijo …"
click at [974, 214] on input "Entradas tarde" at bounding box center [1194, 214] width 542 height 30
type input "LLegadas Tarde"
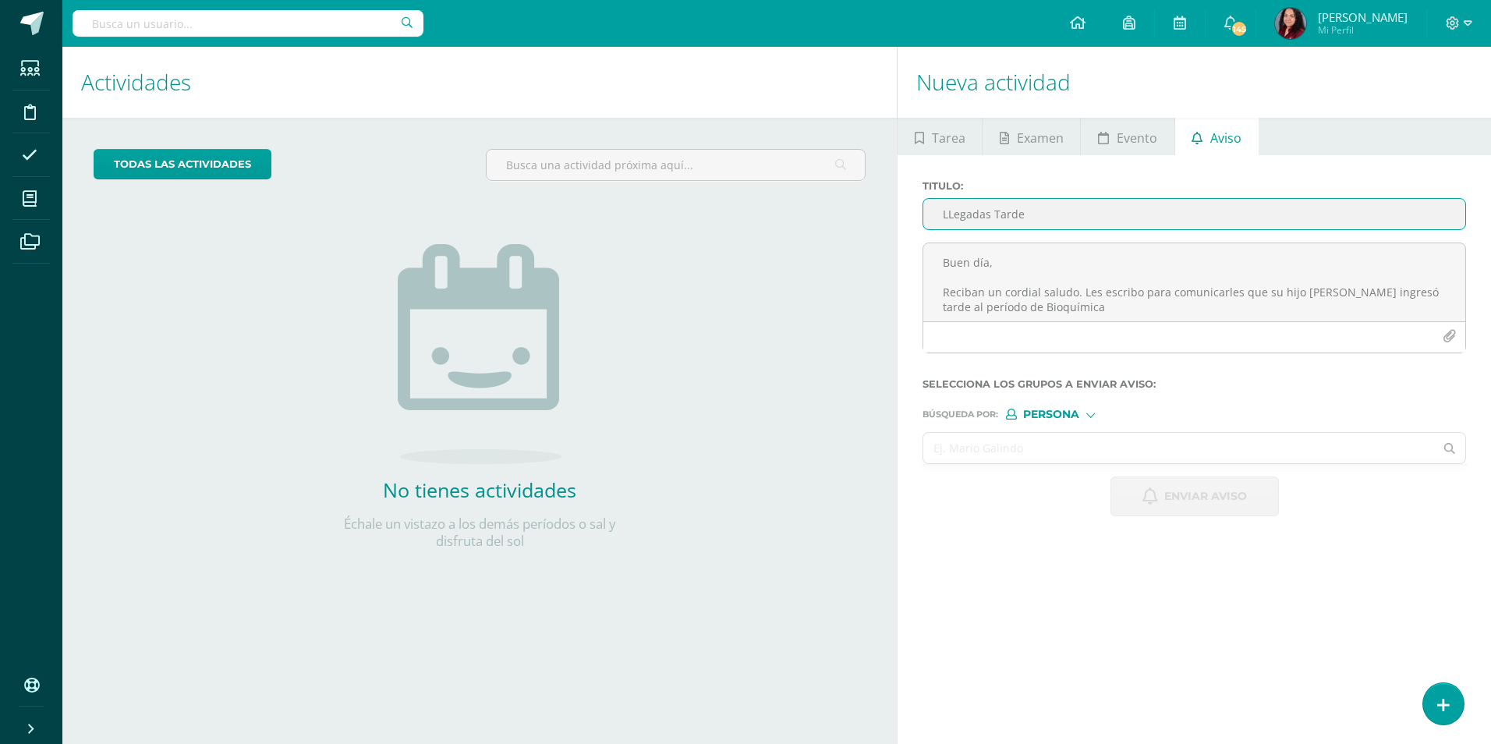
click at [987, 457] on input "text" at bounding box center [1178, 448] width 511 height 30
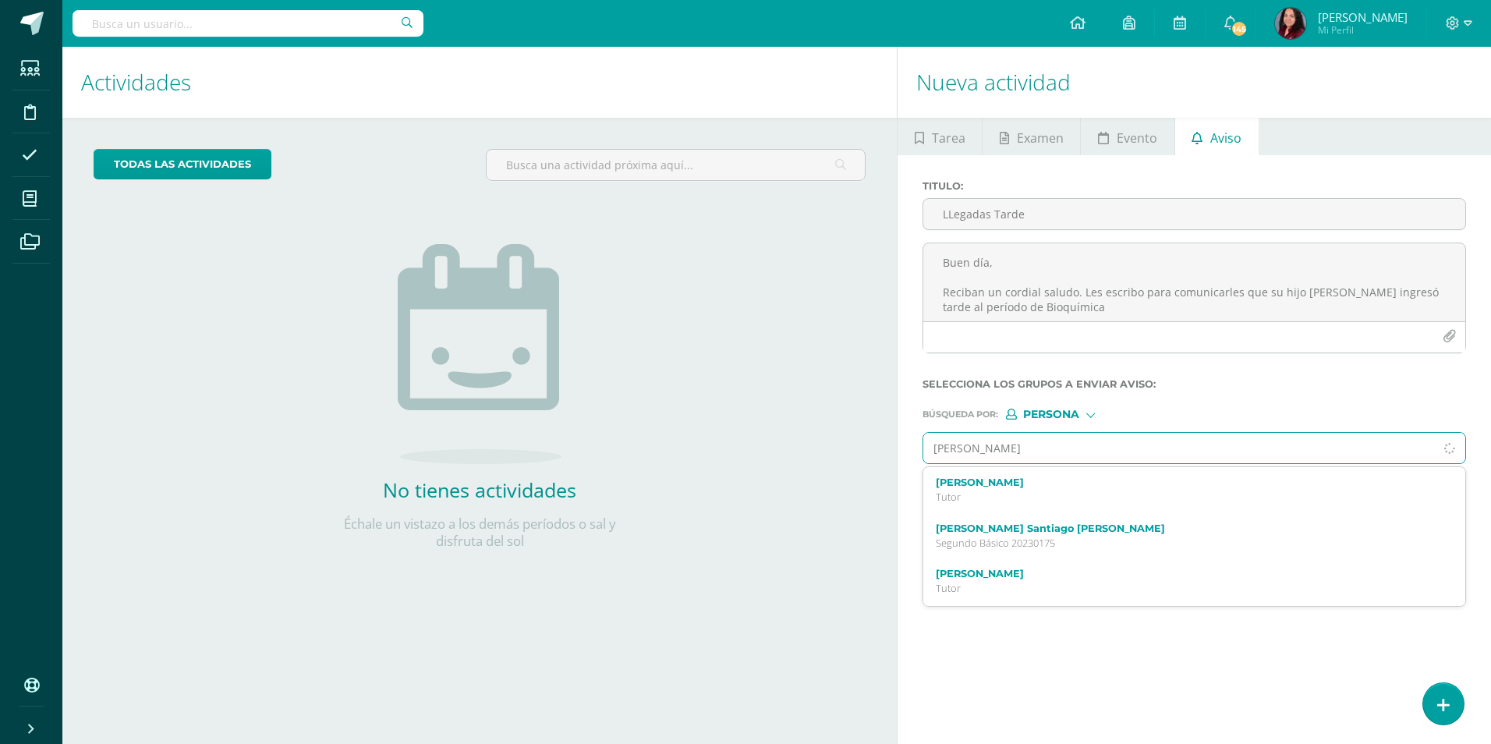
type input "[PERSON_NAME]"
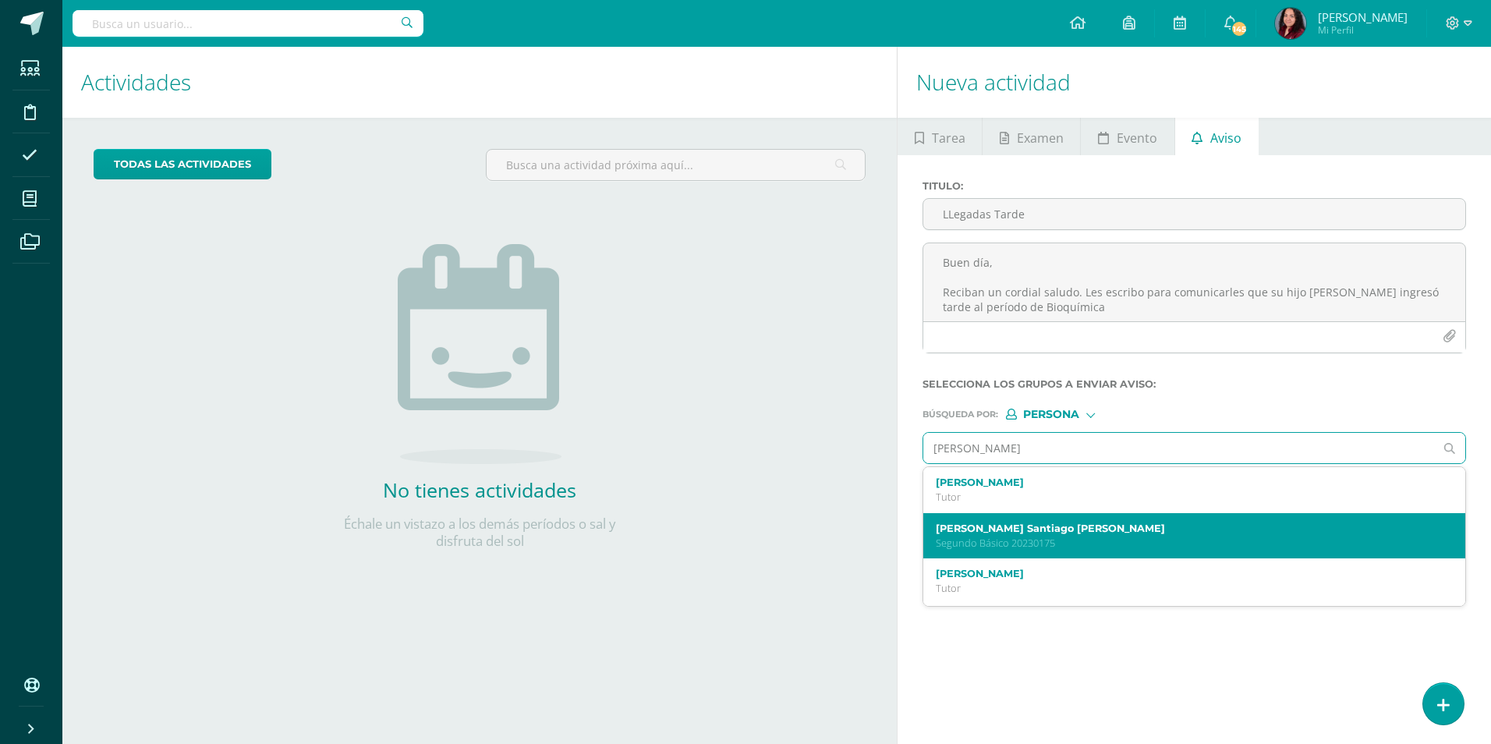
click at [1038, 540] on p "Segundo Básico 20230175" at bounding box center [1183, 543] width 494 height 13
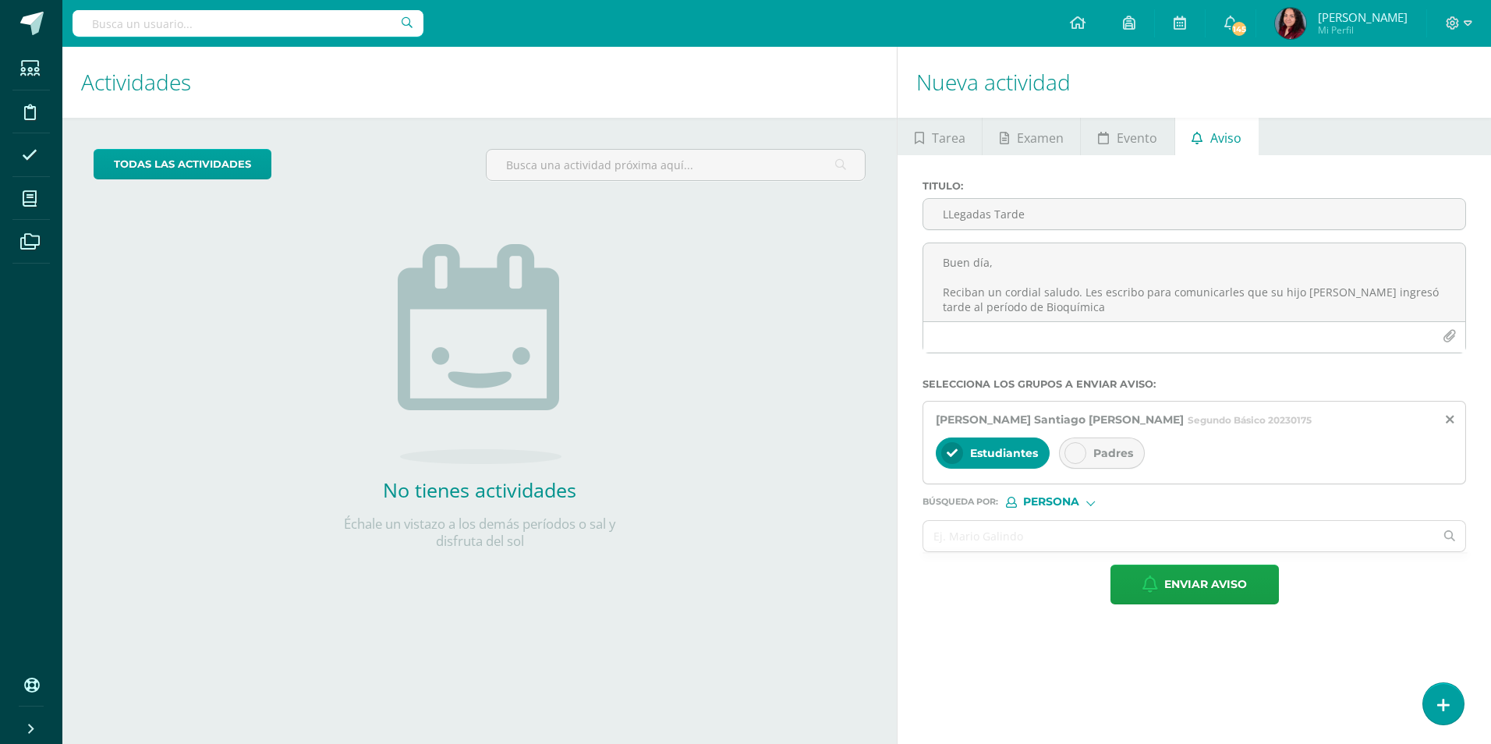
click at [1064, 458] on div "Padres" at bounding box center [1102, 453] width 86 height 31
click at [1085, 540] on input "text" at bounding box center [1178, 536] width 511 height 30
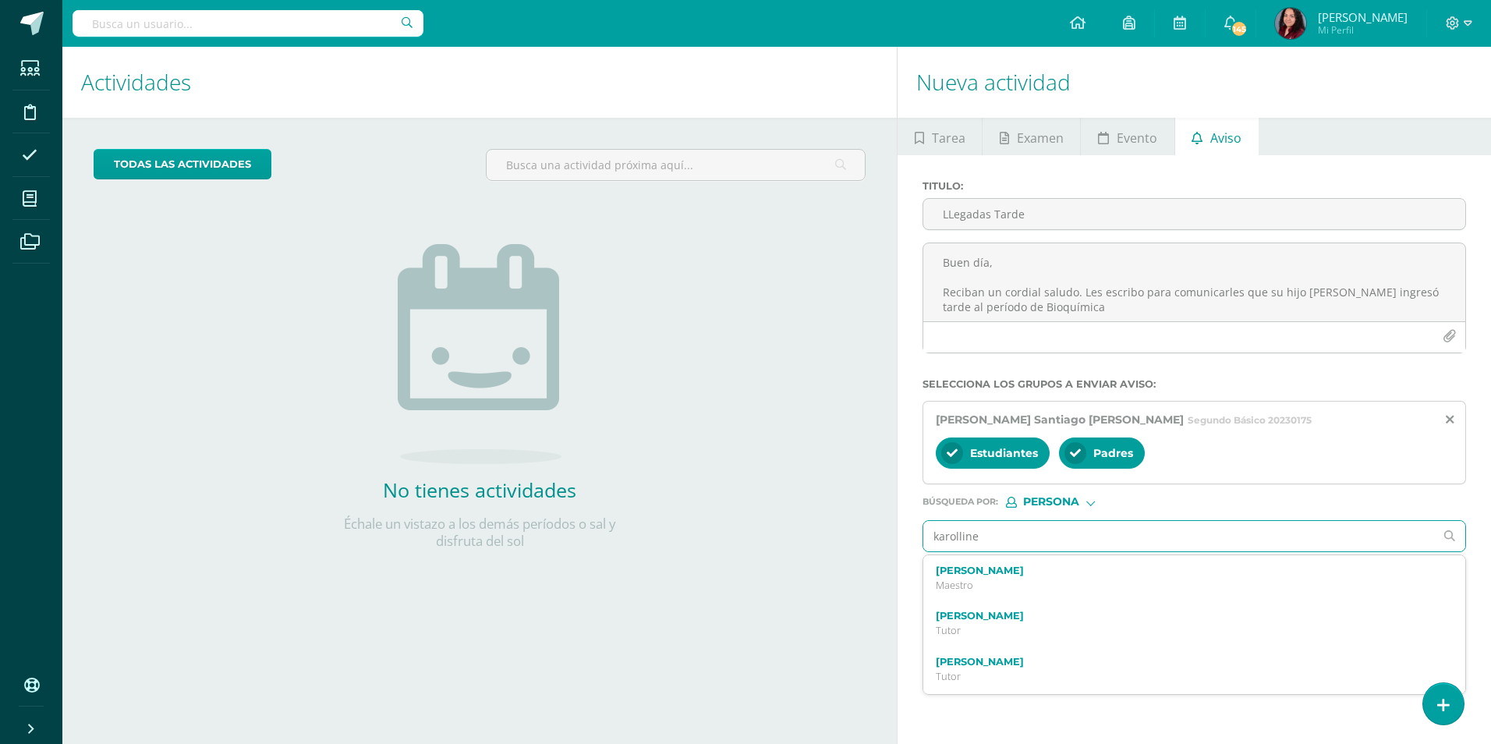
type input "karolline"
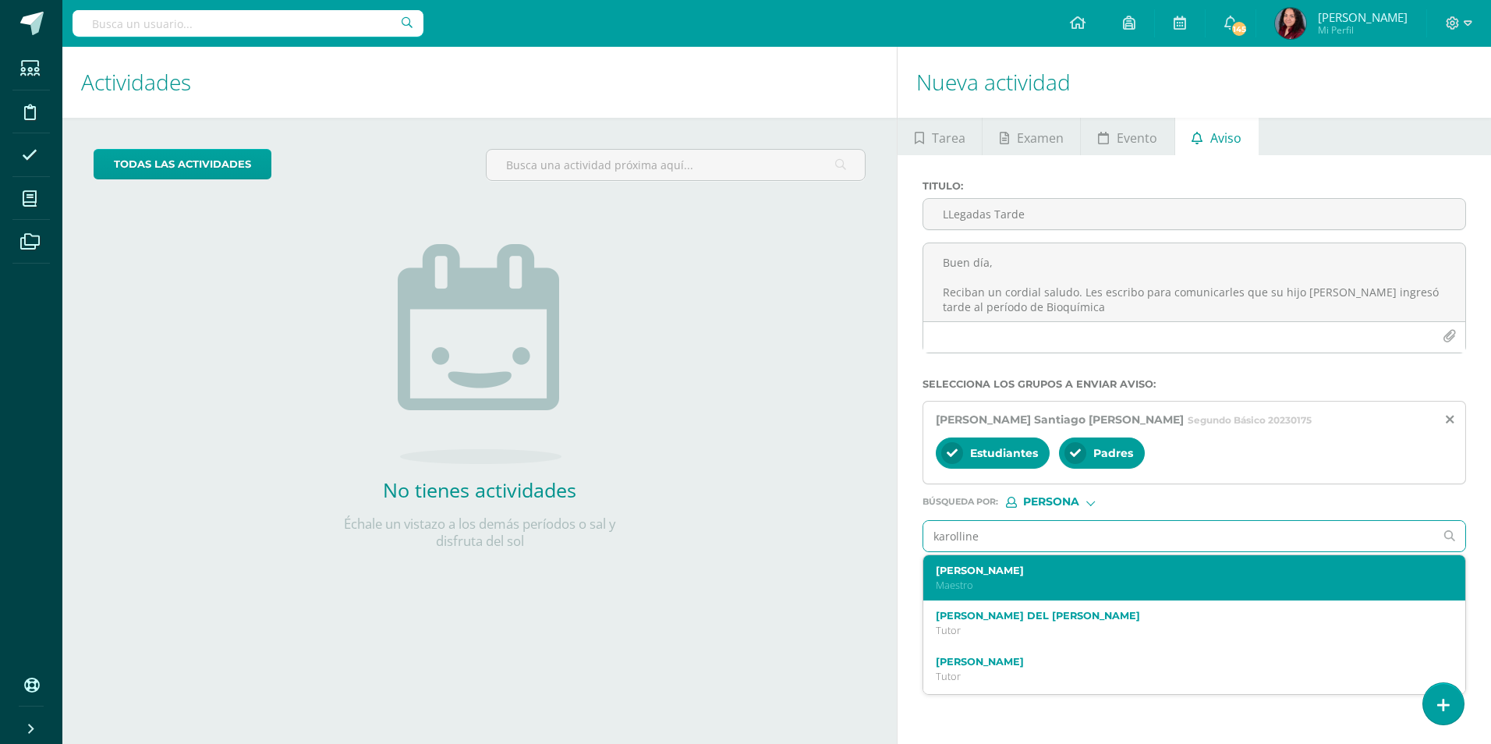
click at [1079, 557] on div "[PERSON_NAME] Maestro" at bounding box center [1194, 578] width 542 height 46
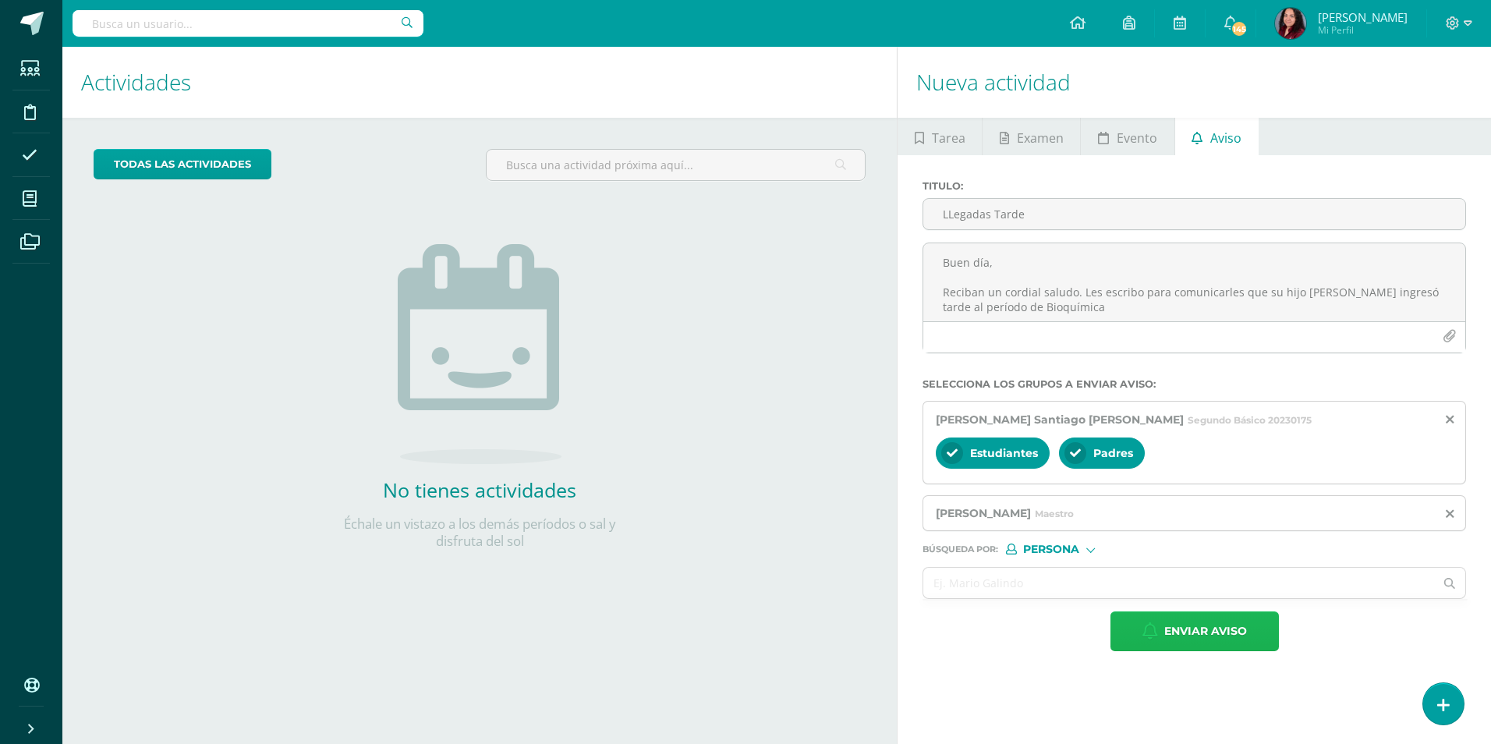
click at [1189, 629] on span "Enviar aviso" at bounding box center [1205, 631] width 83 height 38
